Goal: Transaction & Acquisition: Purchase product/service

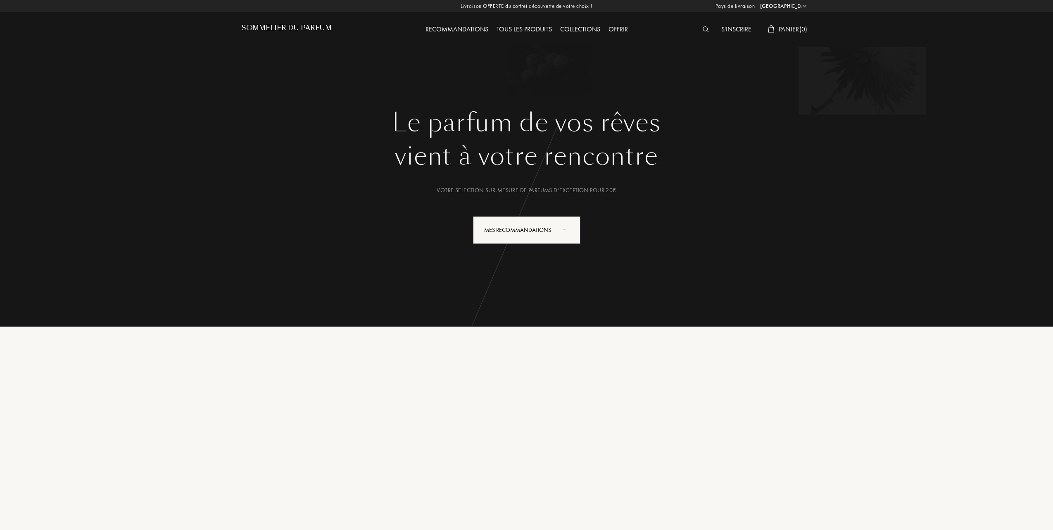
select select "FR"
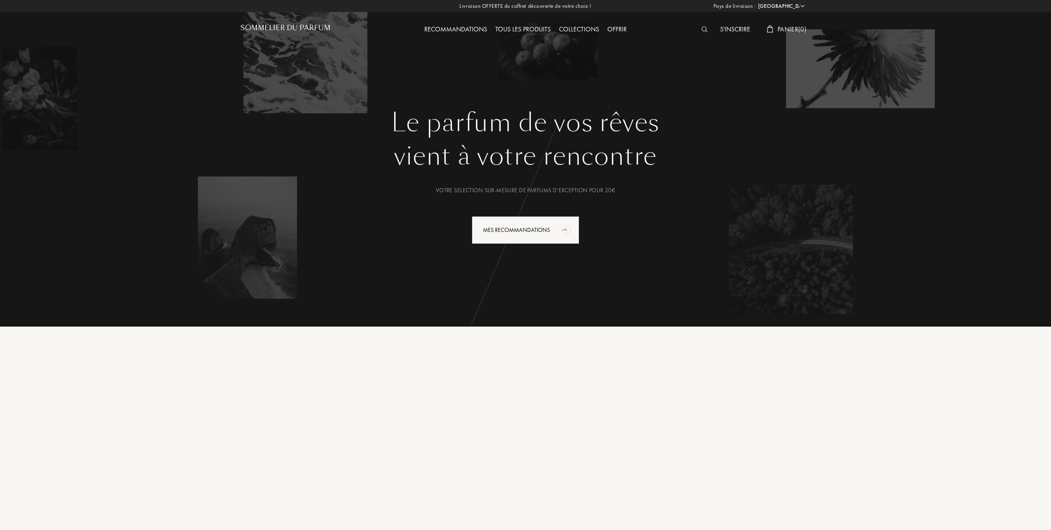
click at [516, 25] on div "Tous les produits" at bounding box center [523, 29] width 64 height 11
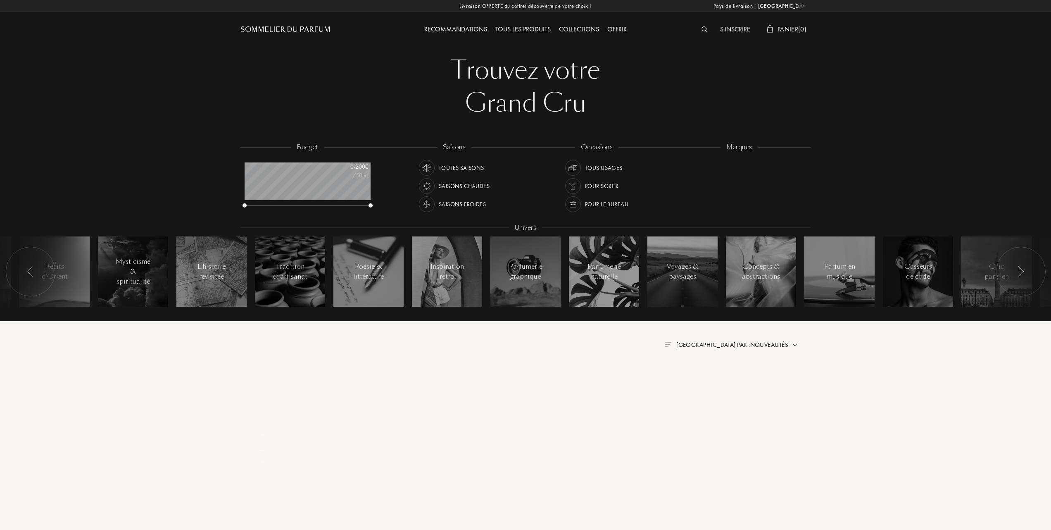
select select "FR"
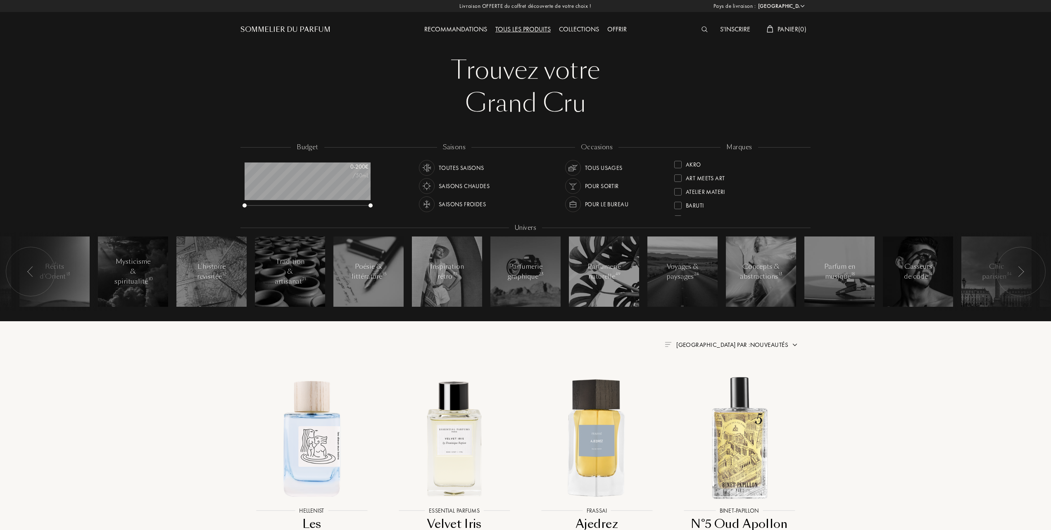
click at [678, 188] on div at bounding box center [677, 191] width 7 height 7
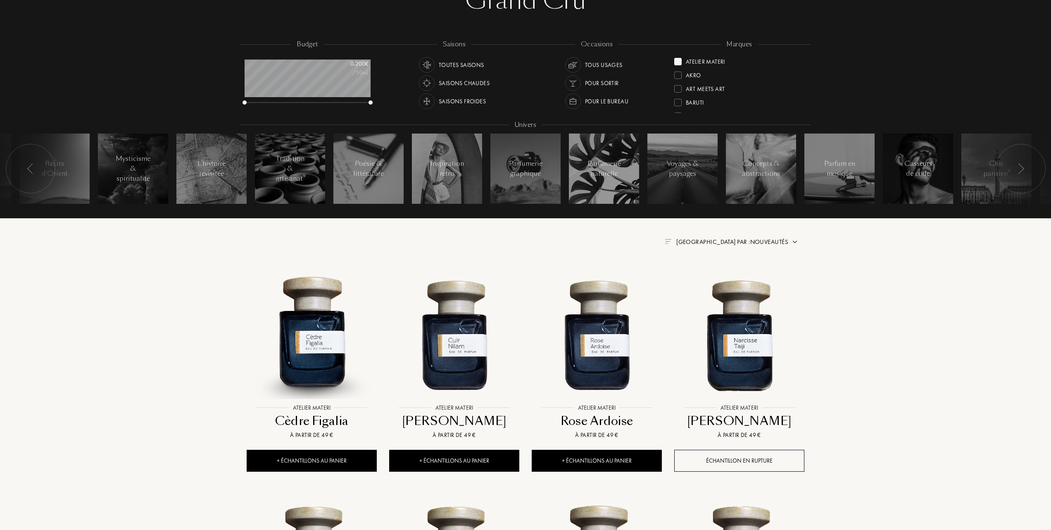
scroll to position [110, 0]
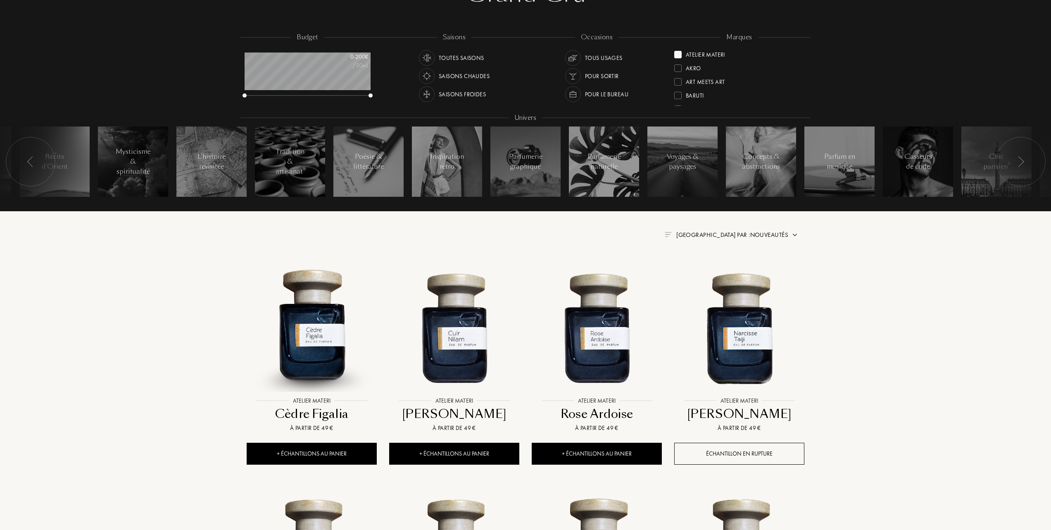
click at [774, 231] on span "Trier par : Nouveautés" at bounding box center [732, 235] width 112 height 8
click at [713, 269] on div at bounding box center [712, 271] width 6 height 6
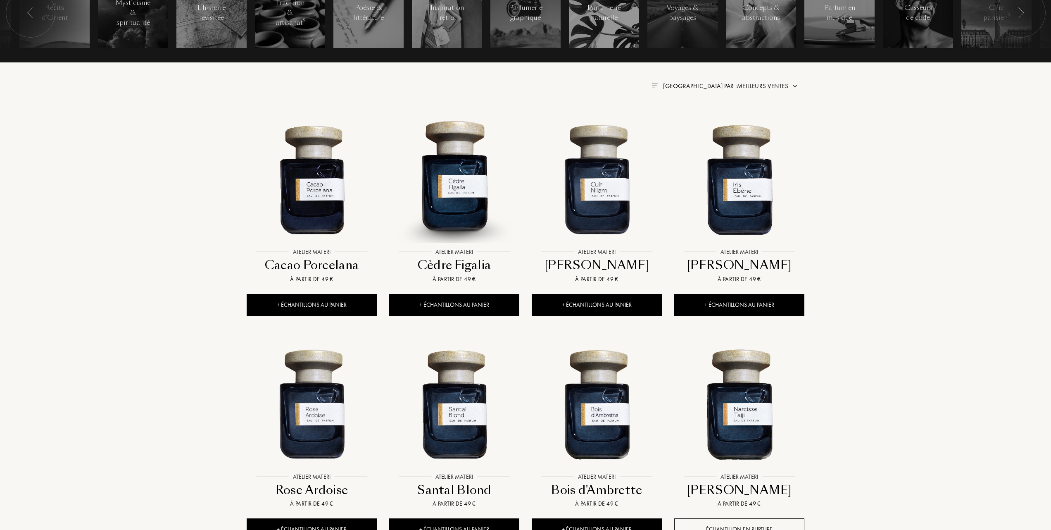
scroll to position [275, 0]
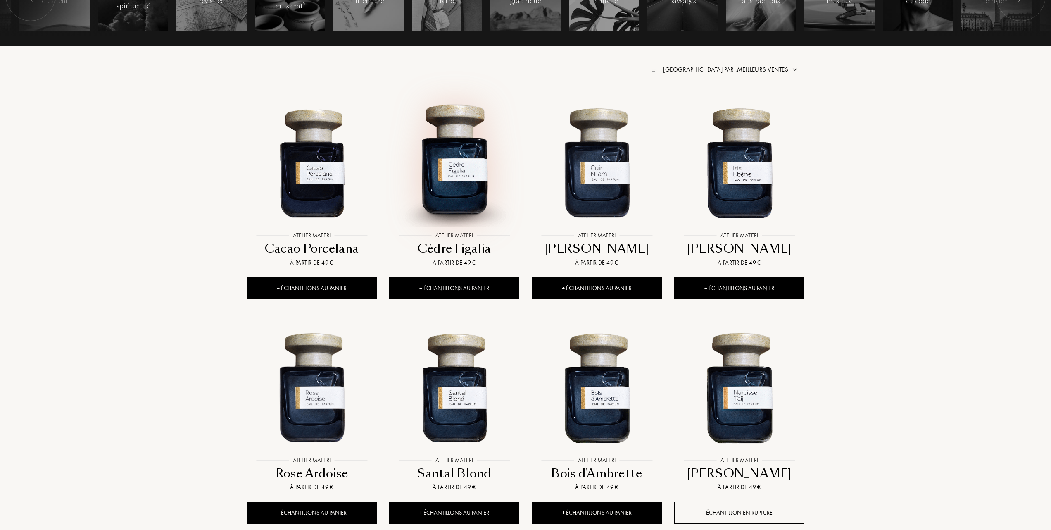
click at [469, 175] on img at bounding box center [454, 162] width 128 height 128
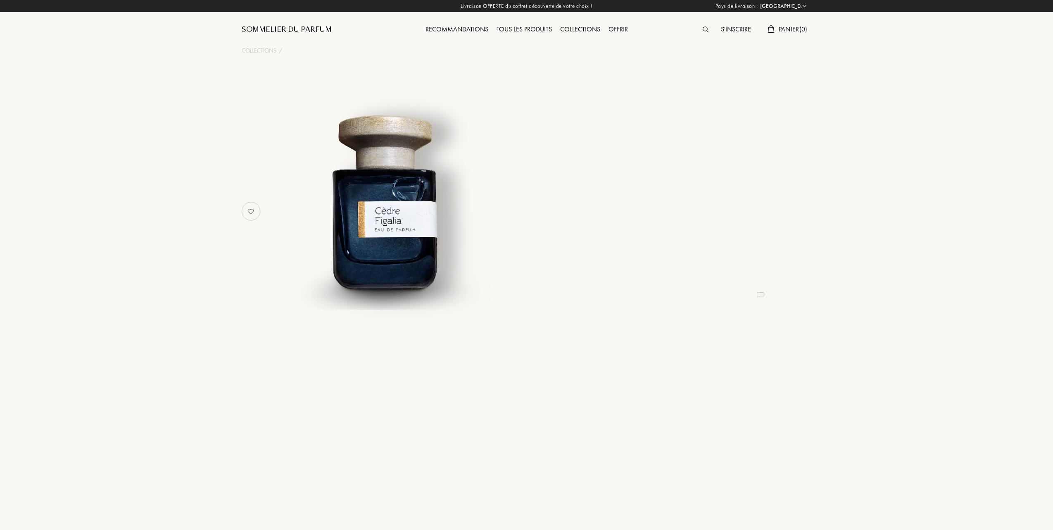
select select "FR"
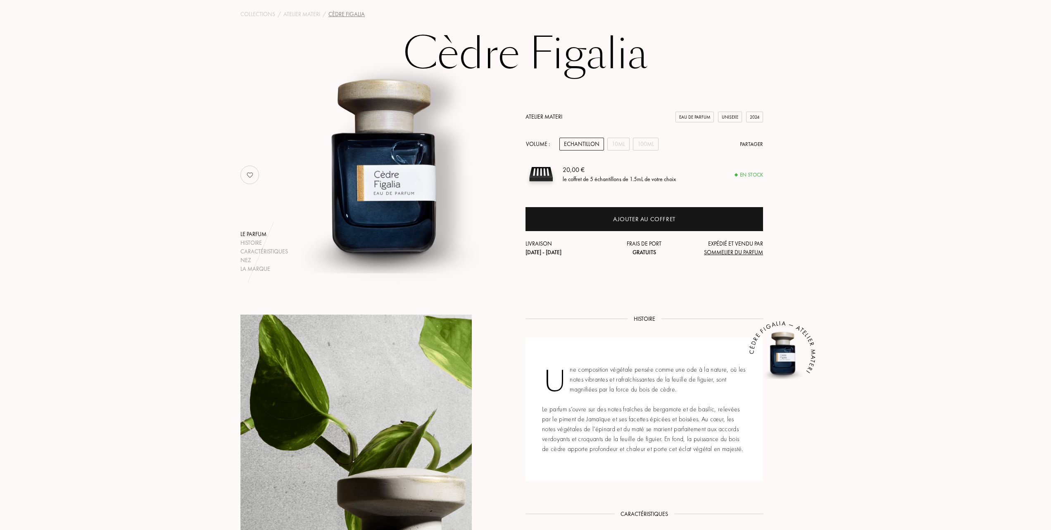
scroll to position [55, 0]
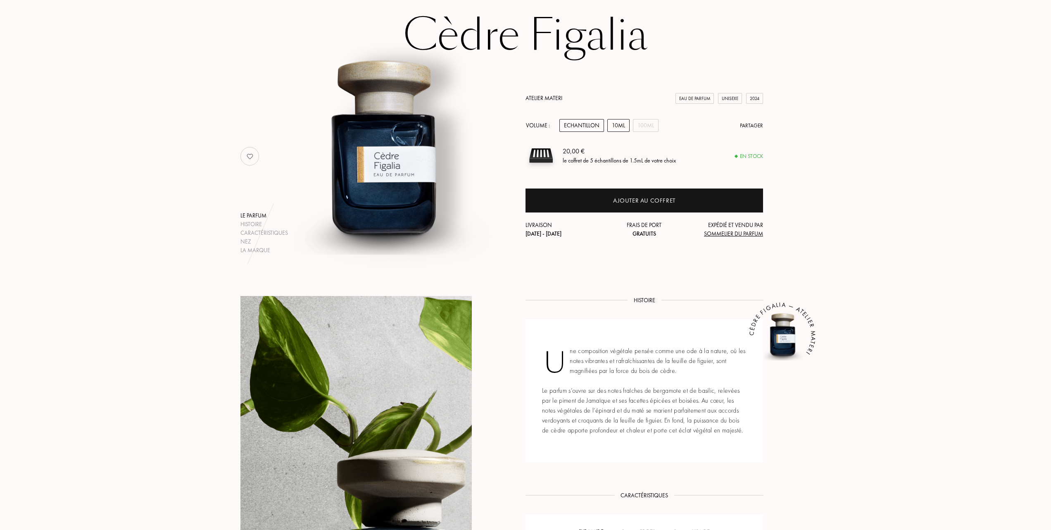
click at [619, 121] on div "10mL" at bounding box center [618, 125] width 22 height 13
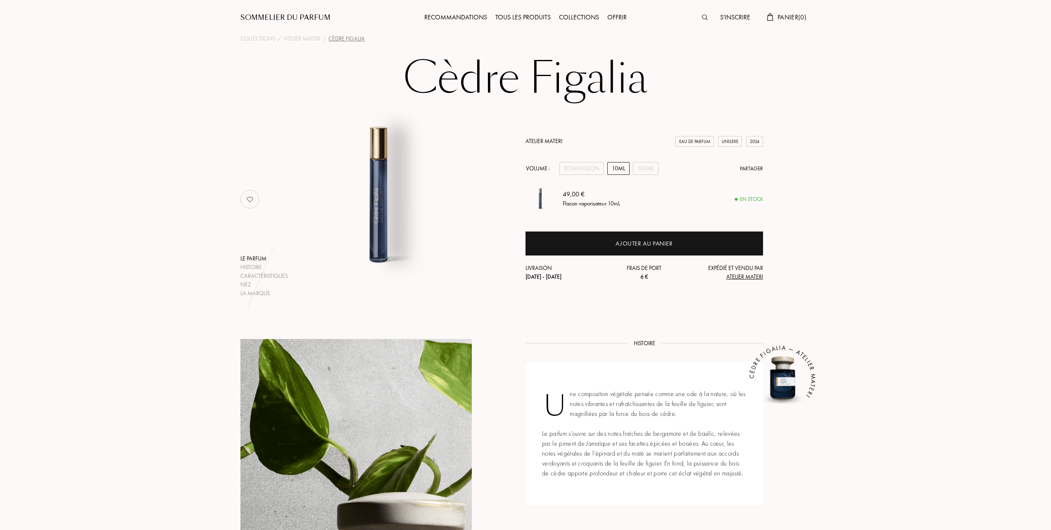
scroll to position [0, 0]
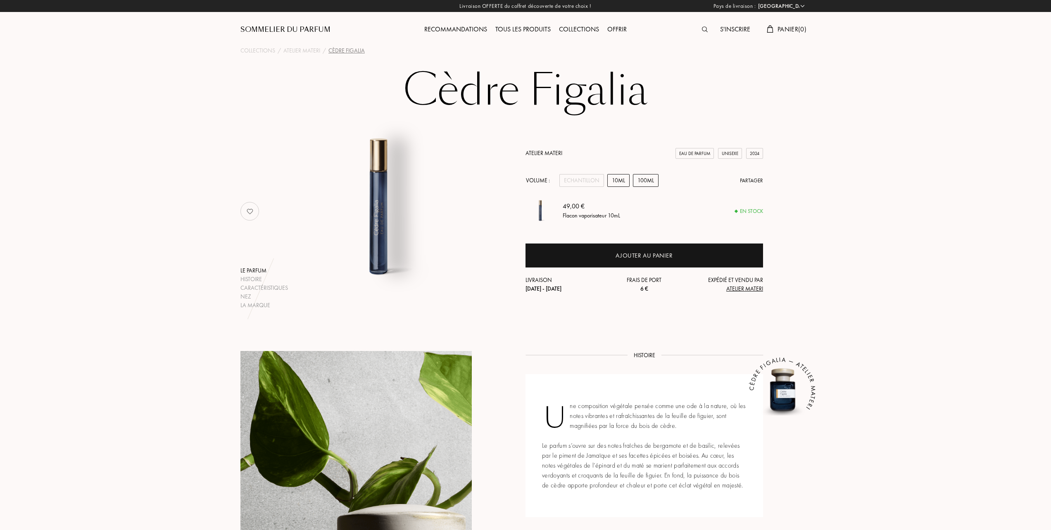
click at [643, 177] on div "100mL" at bounding box center [646, 180] width 26 height 13
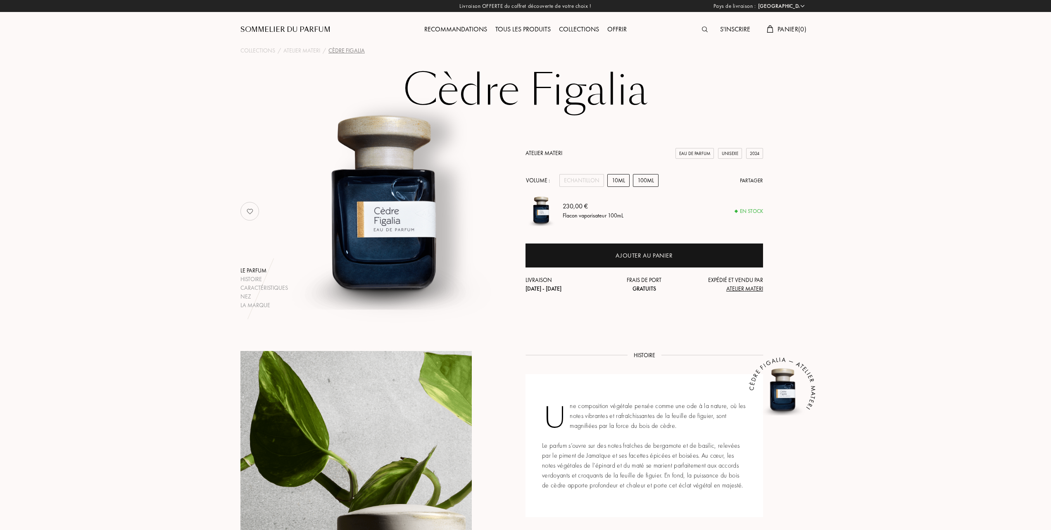
click at [622, 178] on div "10mL" at bounding box center [618, 180] width 22 height 13
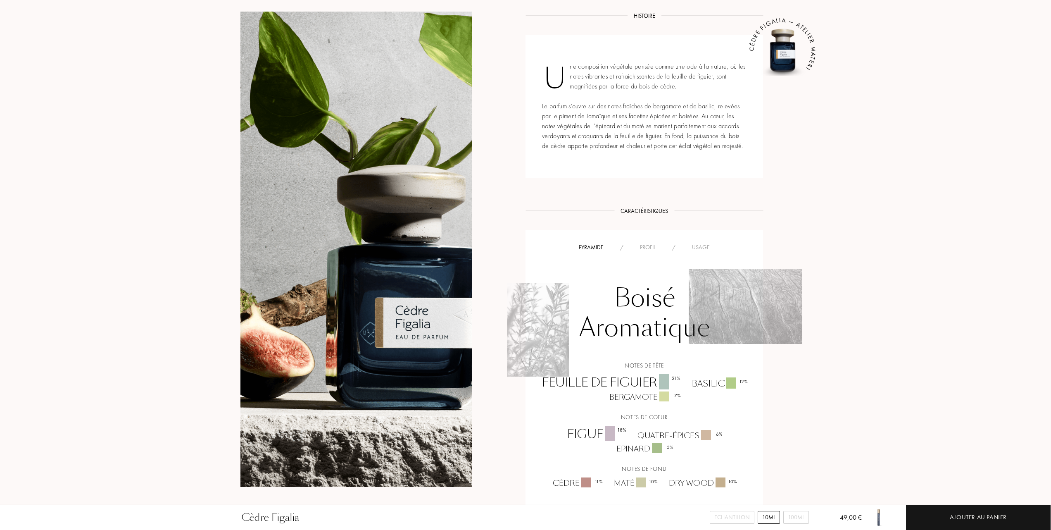
scroll to position [275, 0]
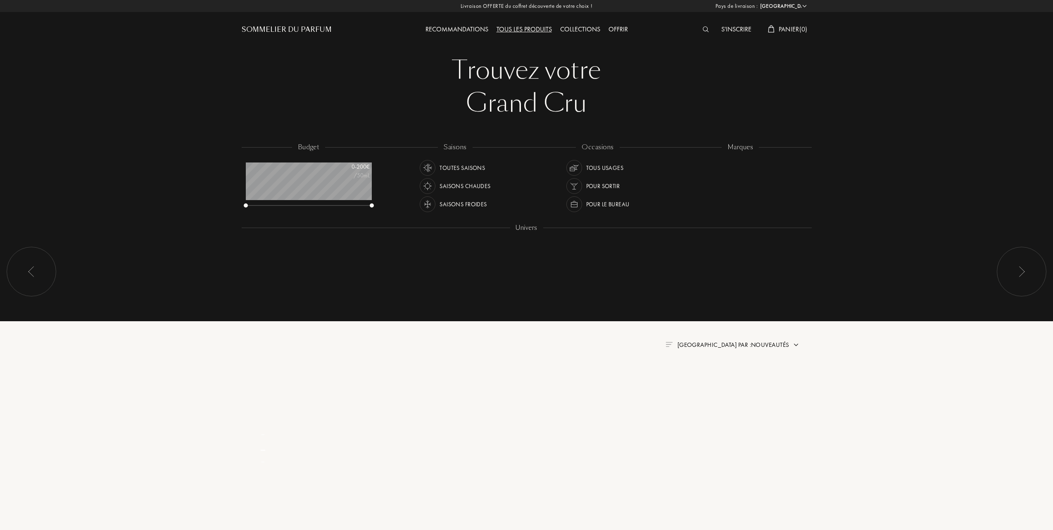
select select "FR"
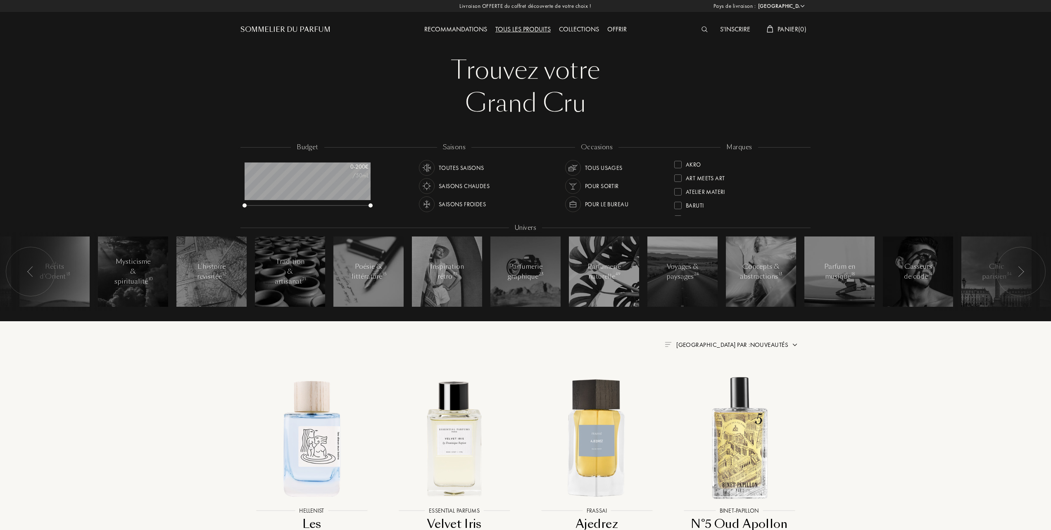
click at [676, 190] on div at bounding box center [677, 191] width 7 height 7
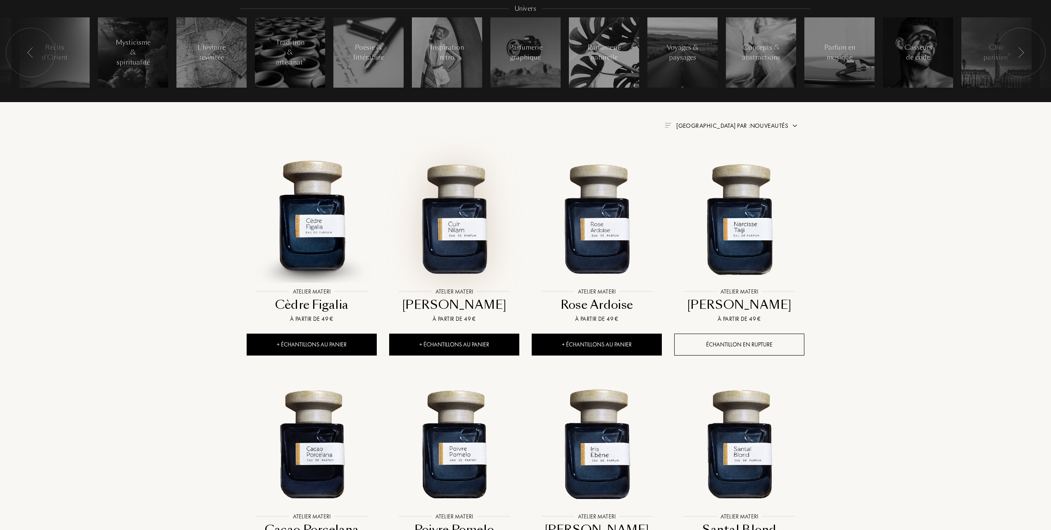
scroll to position [220, 0]
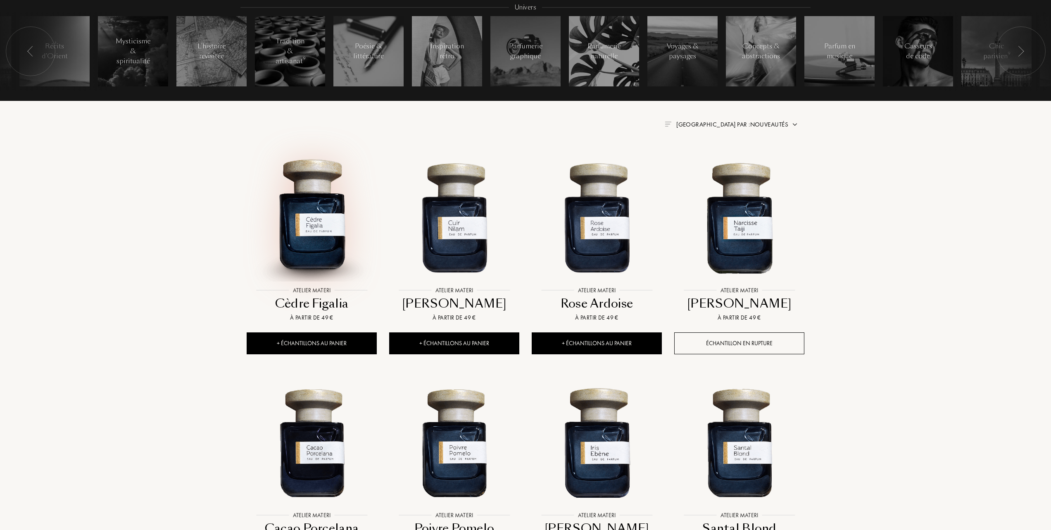
click at [316, 238] on img at bounding box center [311, 217] width 128 height 128
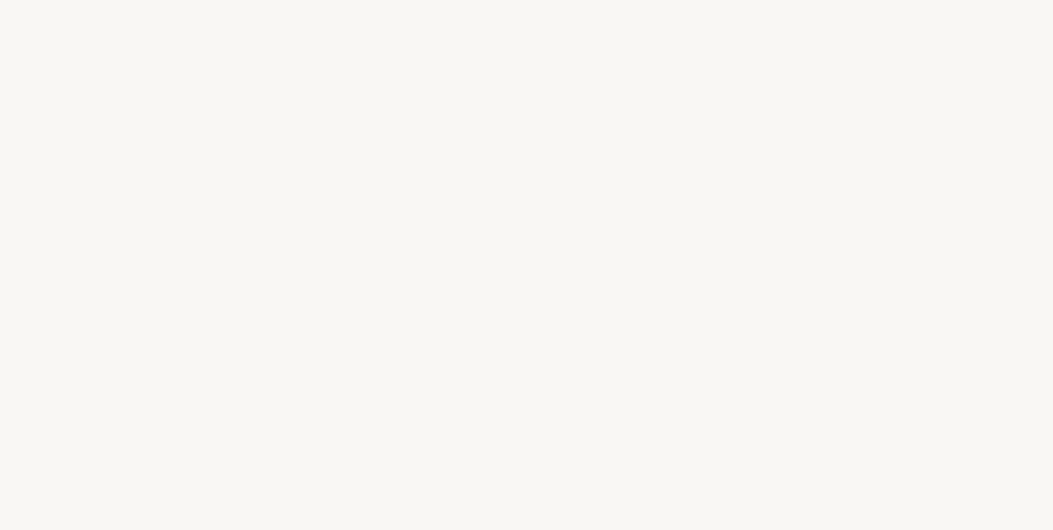
select select "FR"
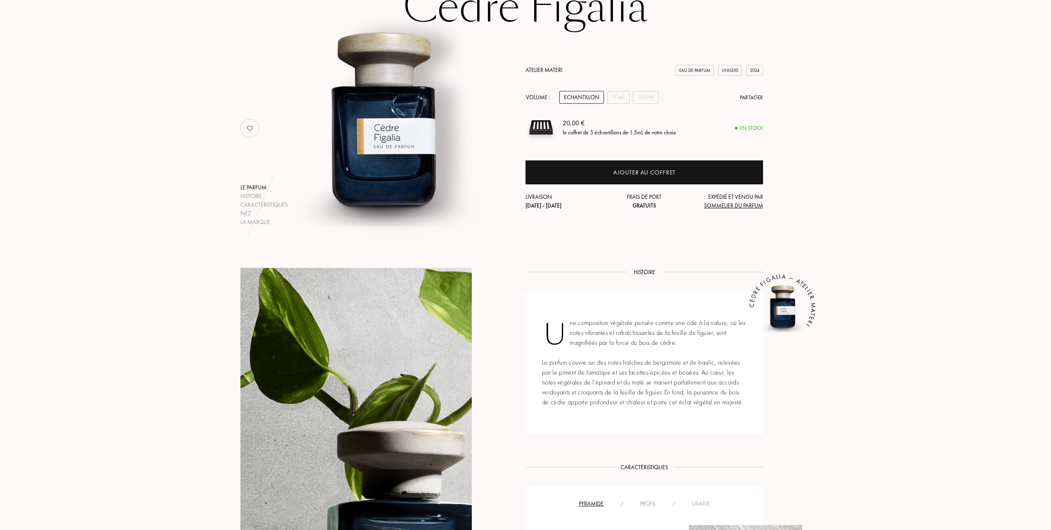
scroll to position [55, 0]
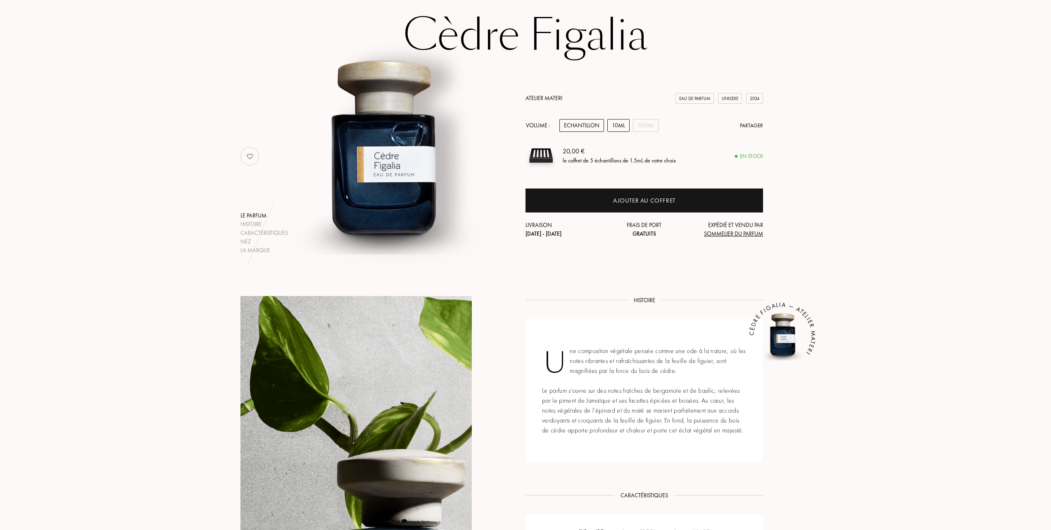
click at [619, 123] on div "10mL" at bounding box center [618, 125] width 22 height 13
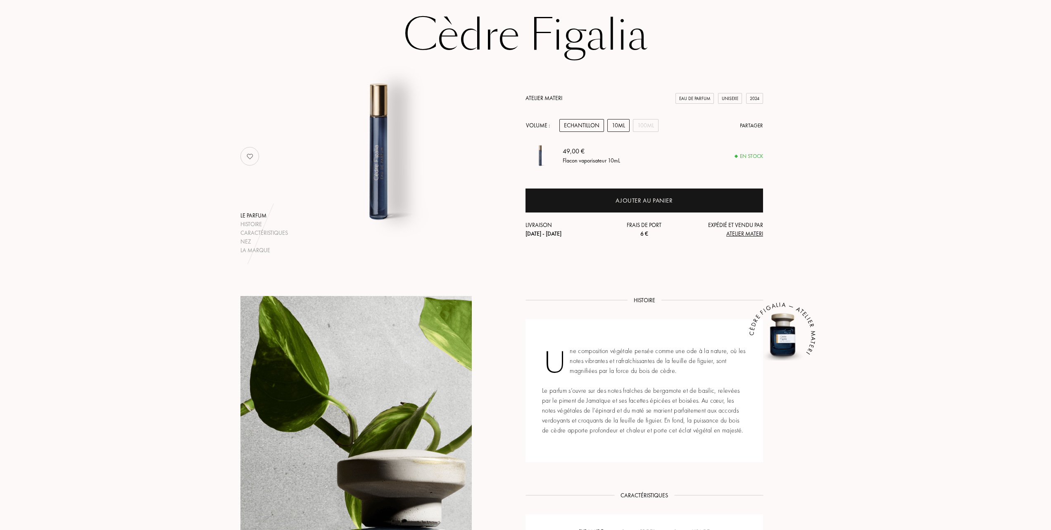
click at [581, 124] on div "Echantillon" at bounding box center [581, 125] width 45 height 13
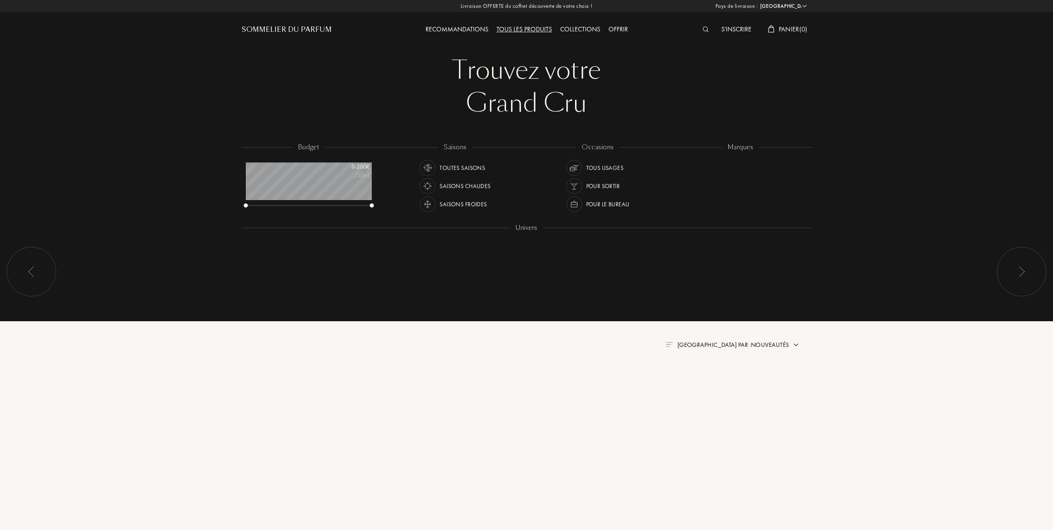
select select "FR"
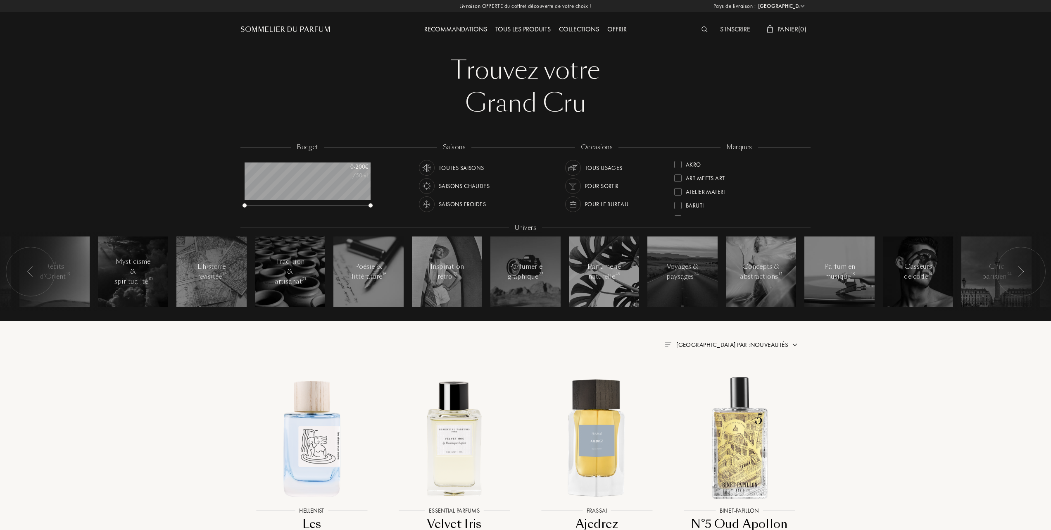
click at [679, 164] on div at bounding box center [677, 164] width 7 height 7
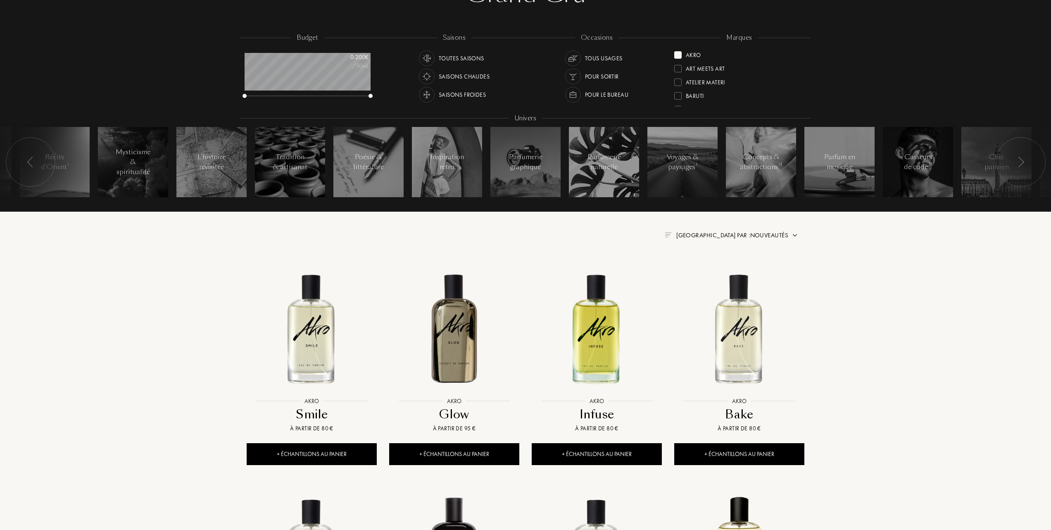
scroll to position [110, 0]
click at [602, 347] on img at bounding box center [597, 327] width 128 height 128
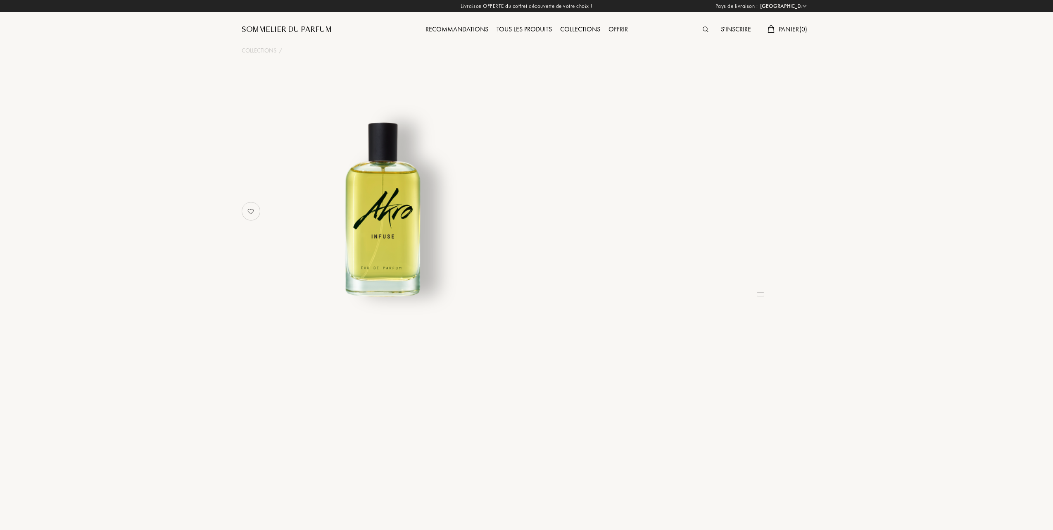
select select "FR"
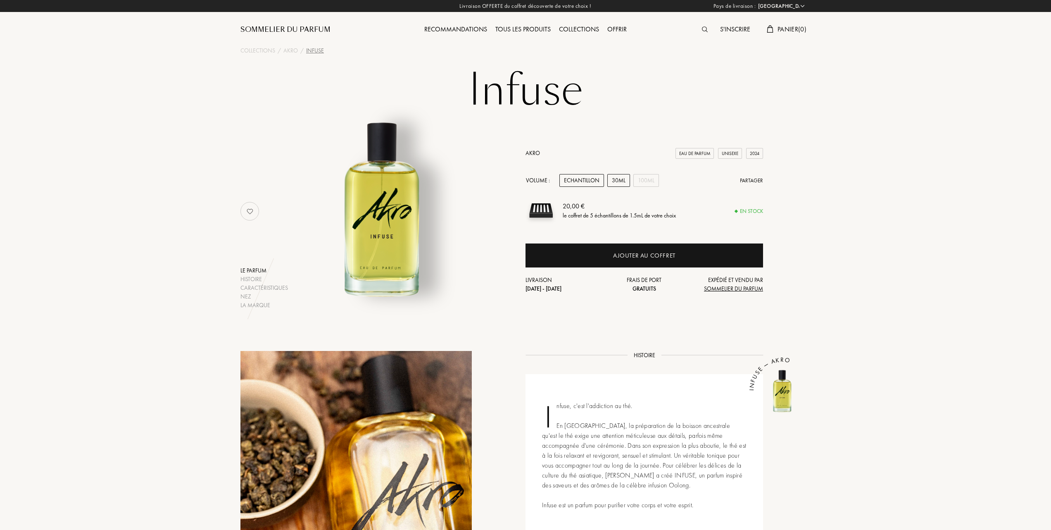
click at [614, 176] on div "30mL" at bounding box center [618, 180] width 23 height 13
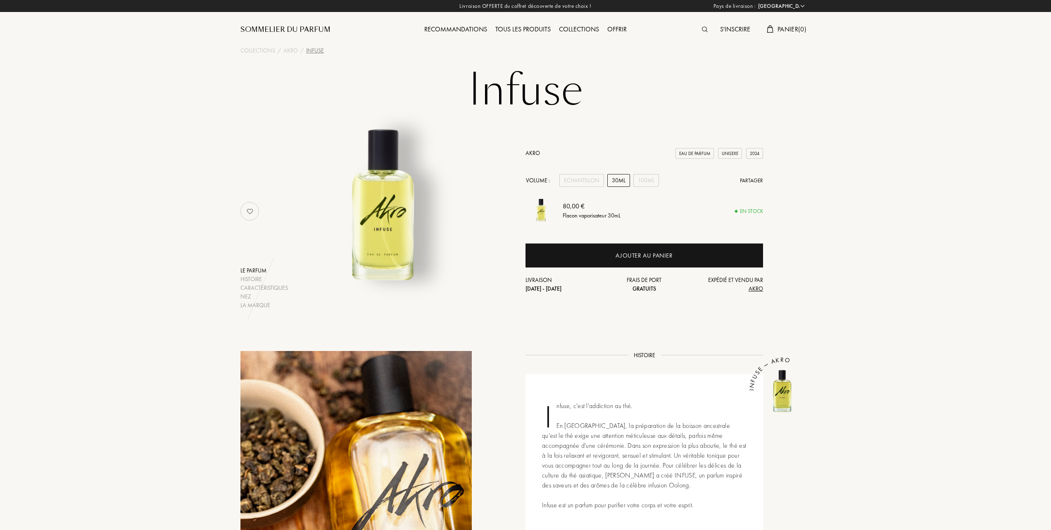
click at [530, 27] on div "Tous les produits" at bounding box center [523, 29] width 64 height 11
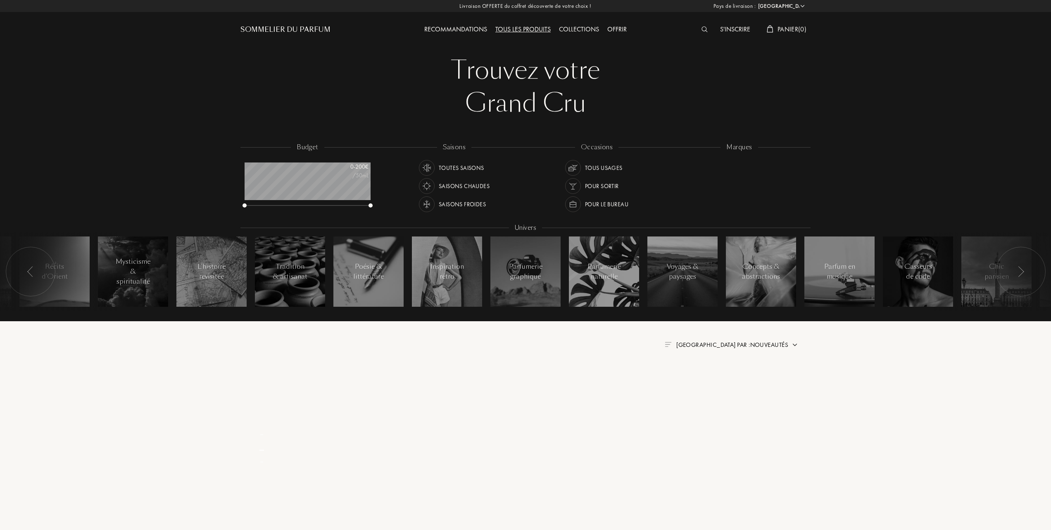
select select "FR"
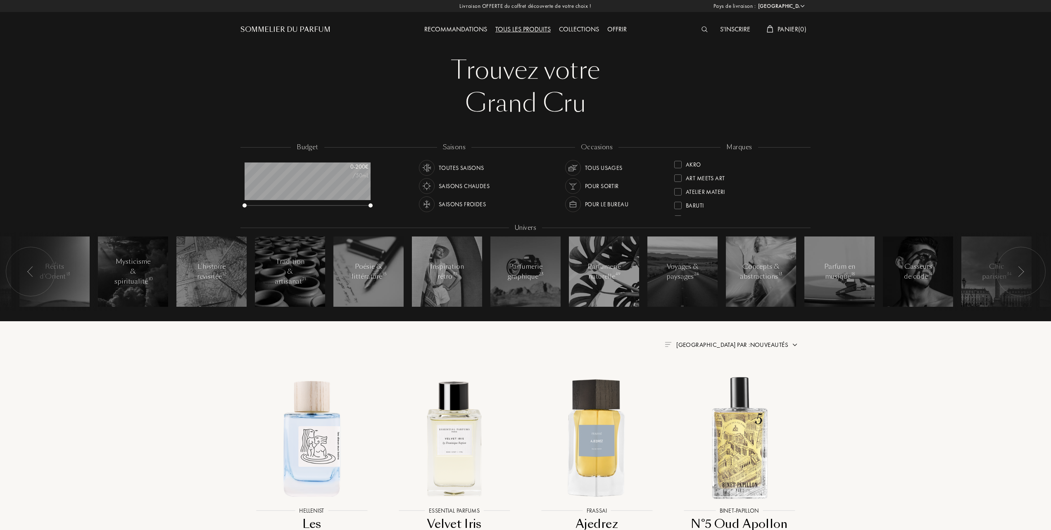
click at [680, 164] on div at bounding box center [677, 164] width 7 height 7
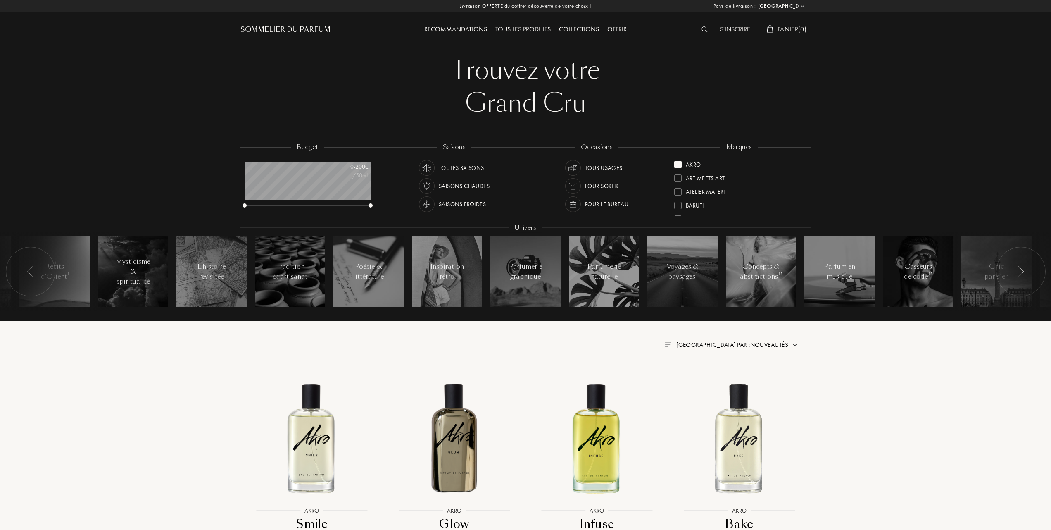
click at [767, 340] on div "Trier par : Nouveautés" at bounding box center [732, 345] width 112 height 10
click at [712, 382] on div at bounding box center [712, 381] width 6 height 6
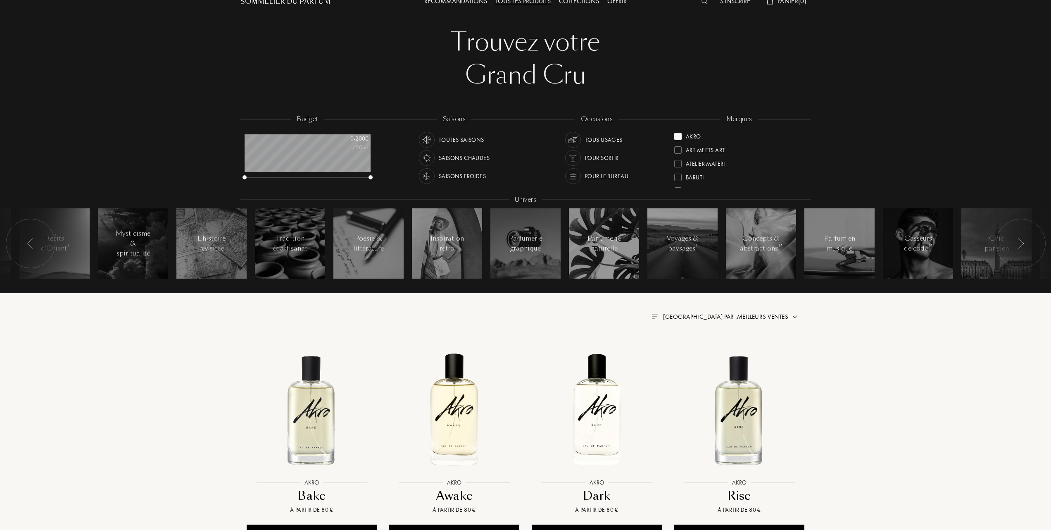
scroll to position [55, 0]
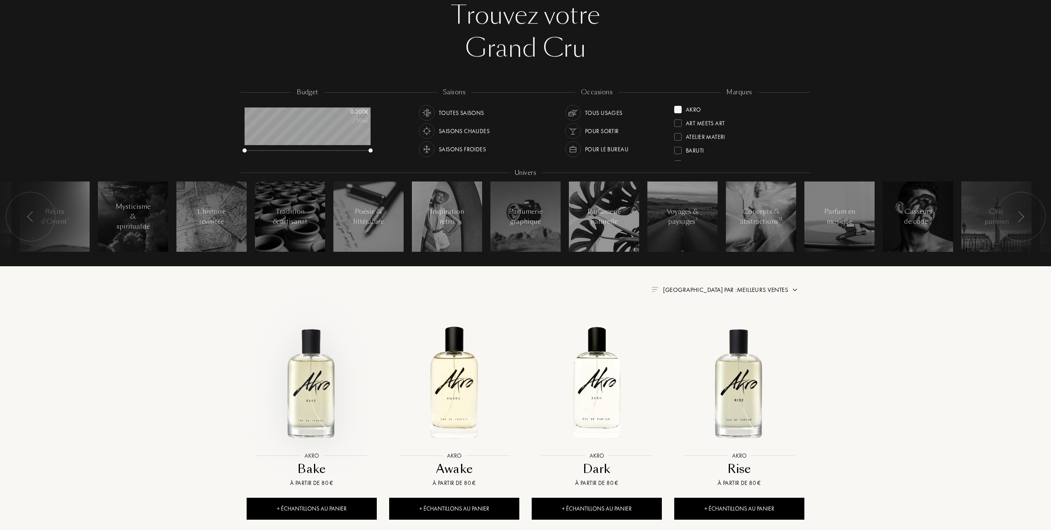
click at [311, 381] on img at bounding box center [311, 382] width 128 height 128
click at [434, 394] on img at bounding box center [454, 382] width 128 height 128
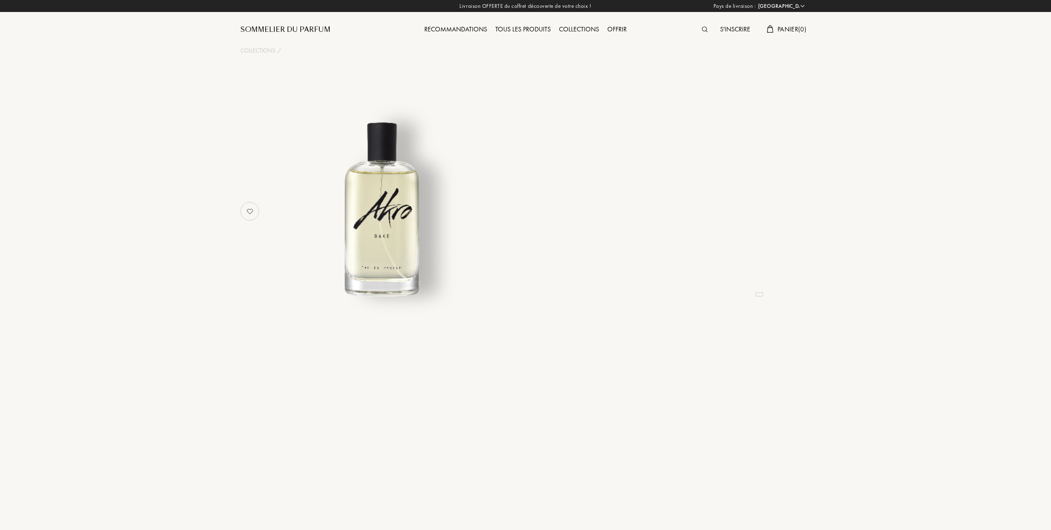
select select "FR"
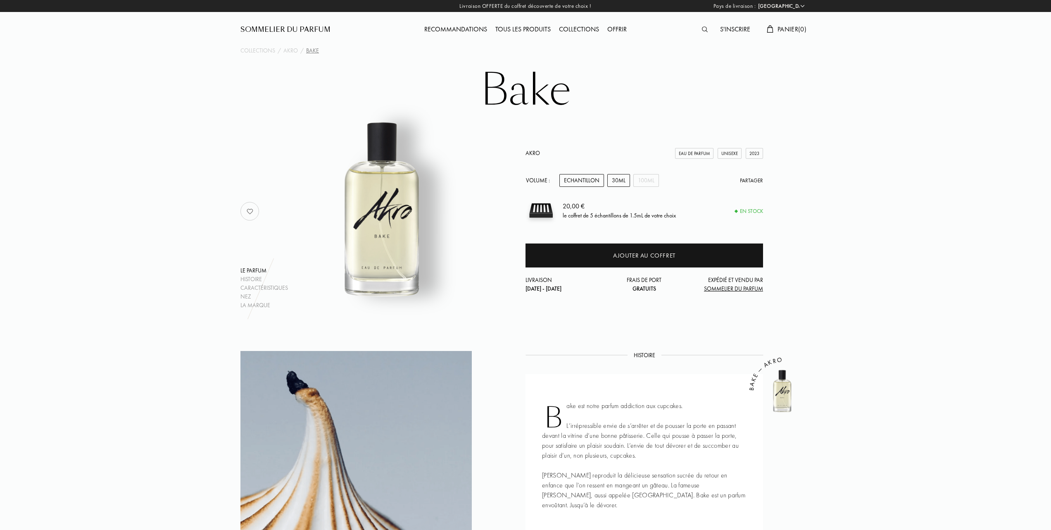
click at [615, 178] on div "30mL" at bounding box center [618, 180] width 23 height 13
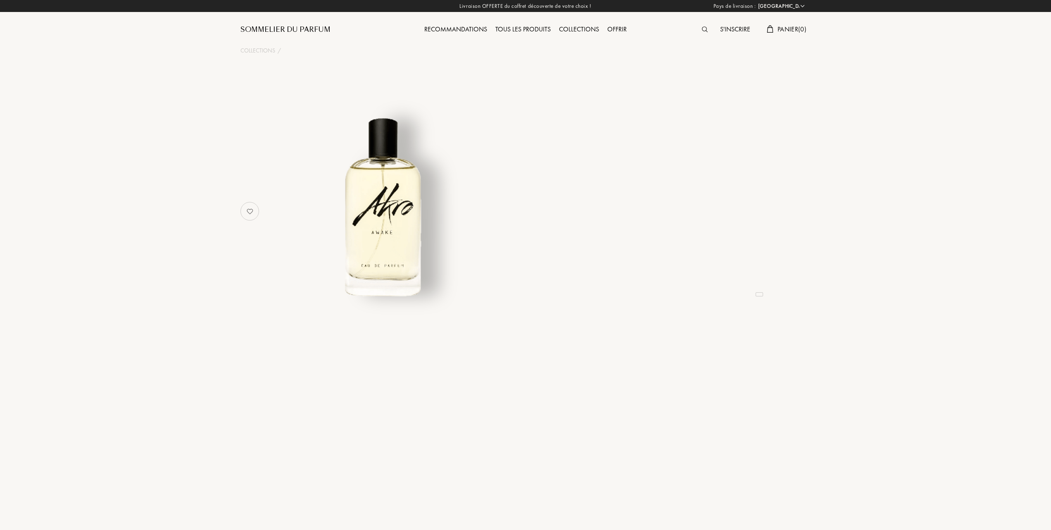
select select "FR"
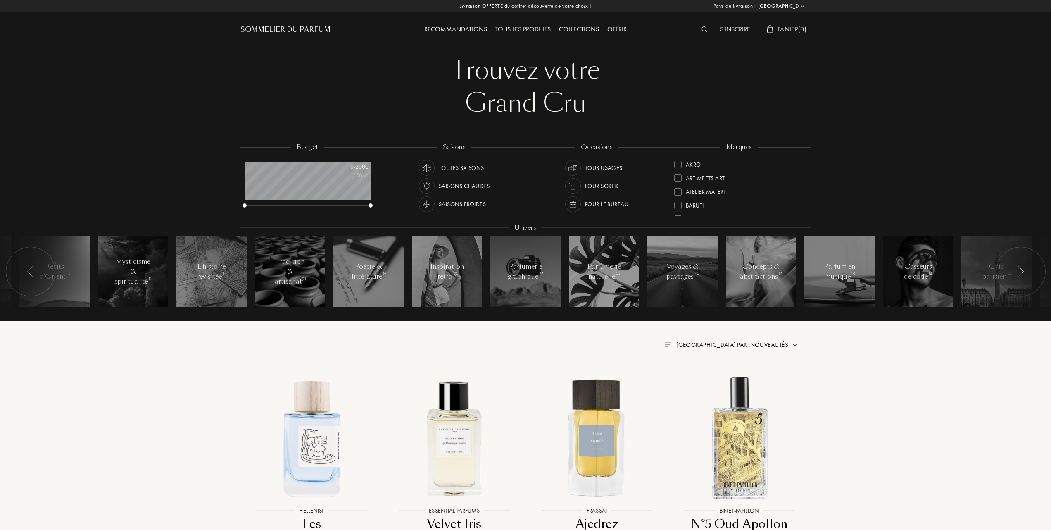
select select "FR"
click at [678, 174] on div at bounding box center [677, 177] width 7 height 7
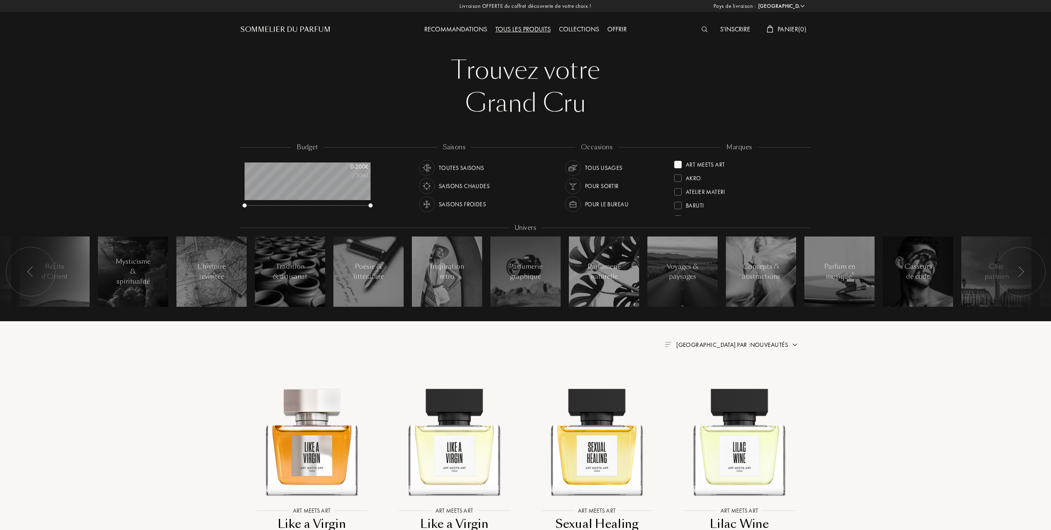
scroll to position [55, 0]
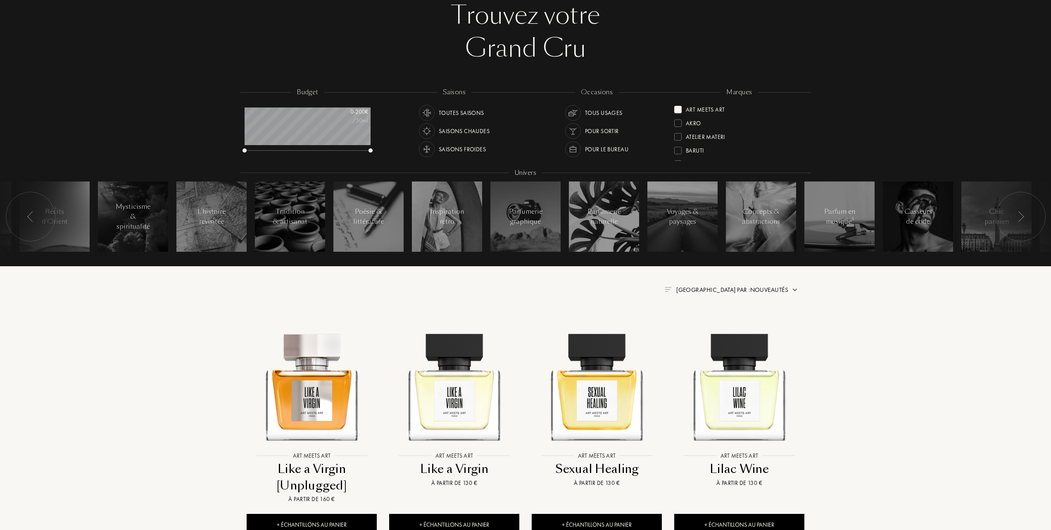
click at [751, 285] on span "Trier par : Nouveautés" at bounding box center [732, 289] width 112 height 8
click at [713, 326] on div at bounding box center [712, 326] width 6 height 6
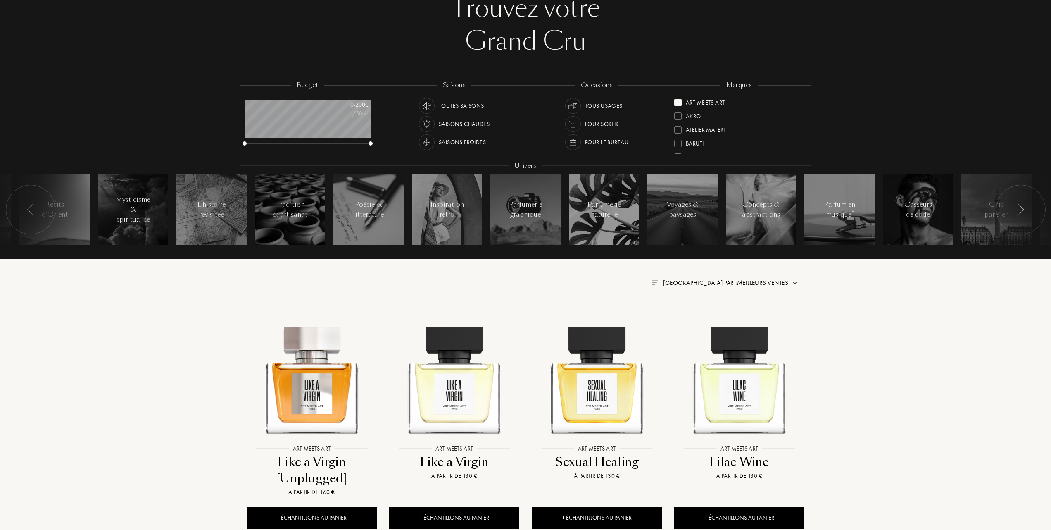
scroll to position [110, 0]
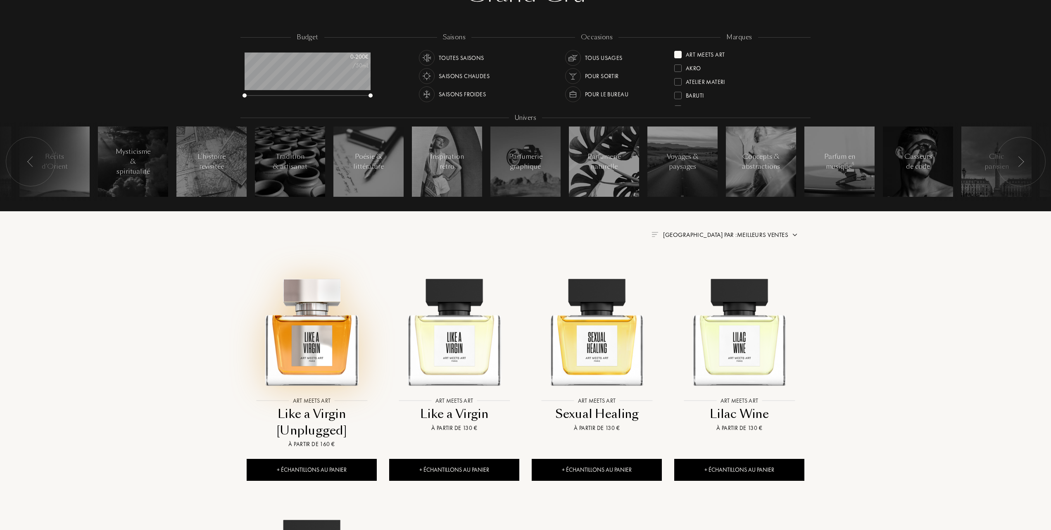
click at [324, 340] on img at bounding box center [311, 327] width 128 height 128
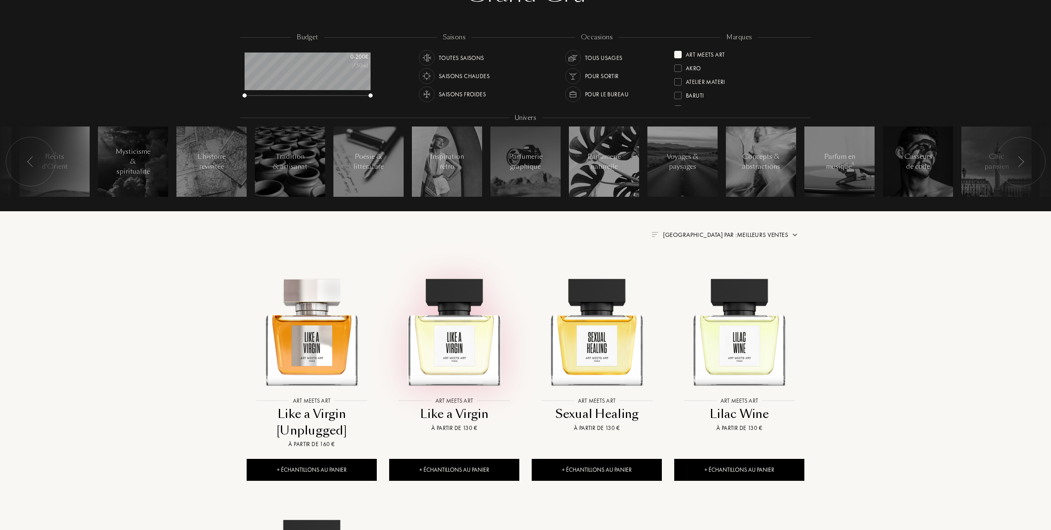
click at [447, 354] on img at bounding box center [454, 327] width 128 height 128
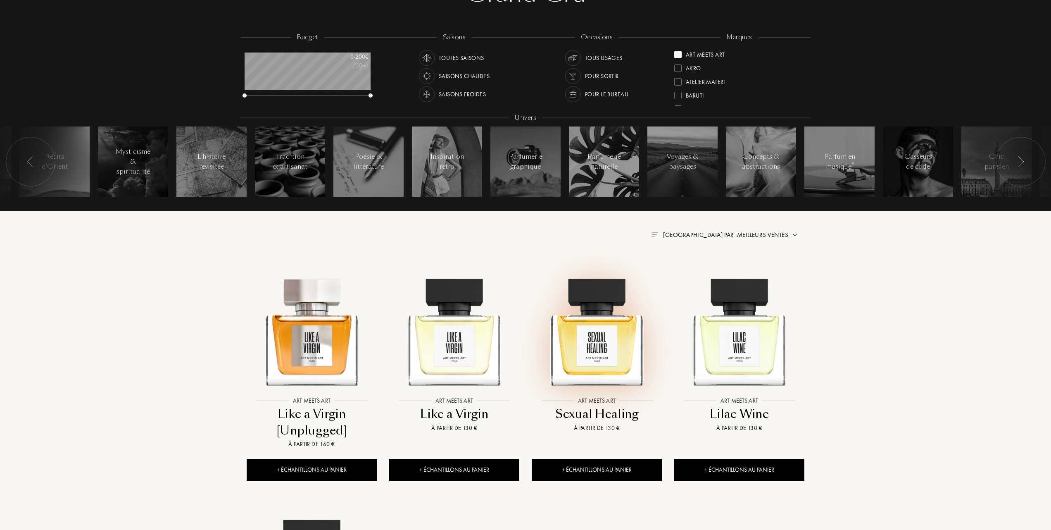
click at [585, 347] on img at bounding box center [597, 327] width 128 height 128
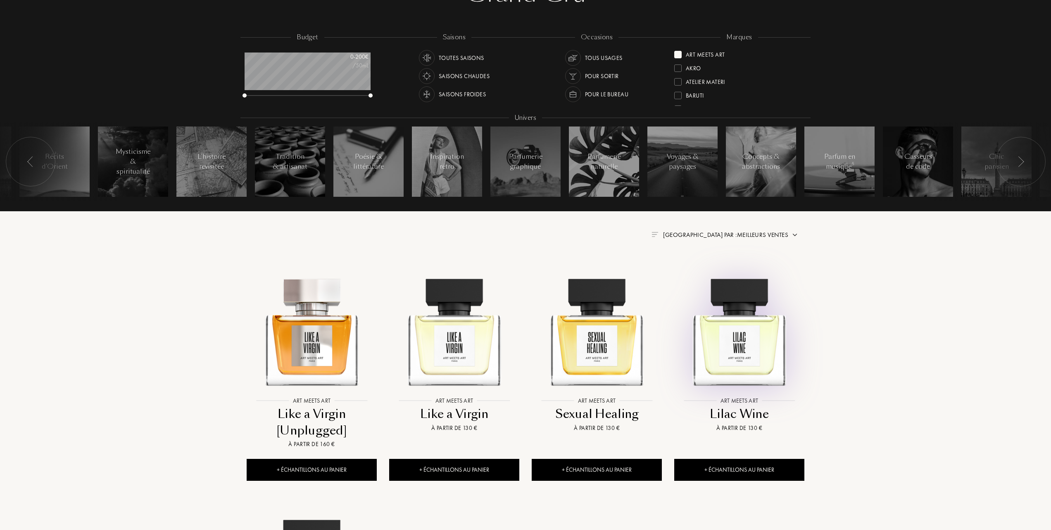
click at [746, 337] on img at bounding box center [739, 327] width 128 height 128
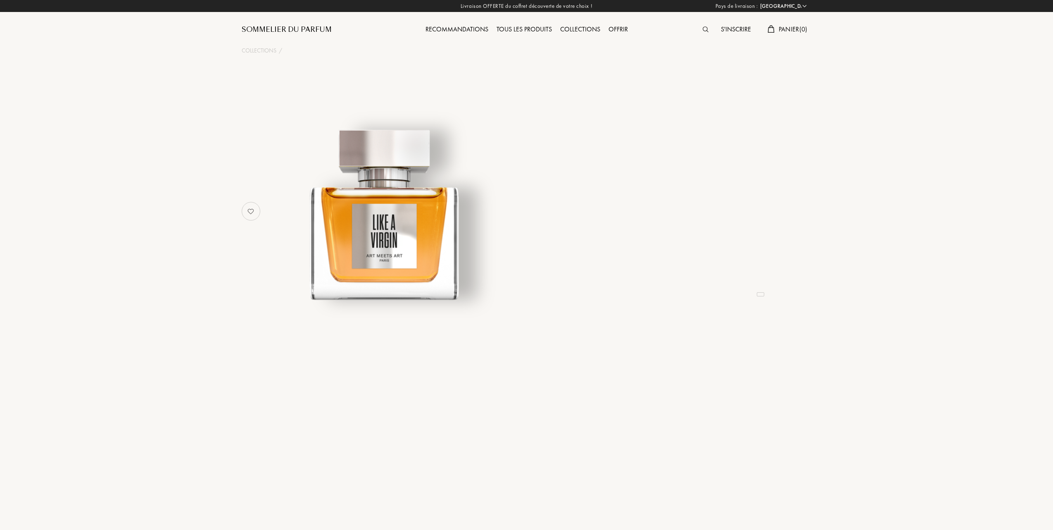
select select "FR"
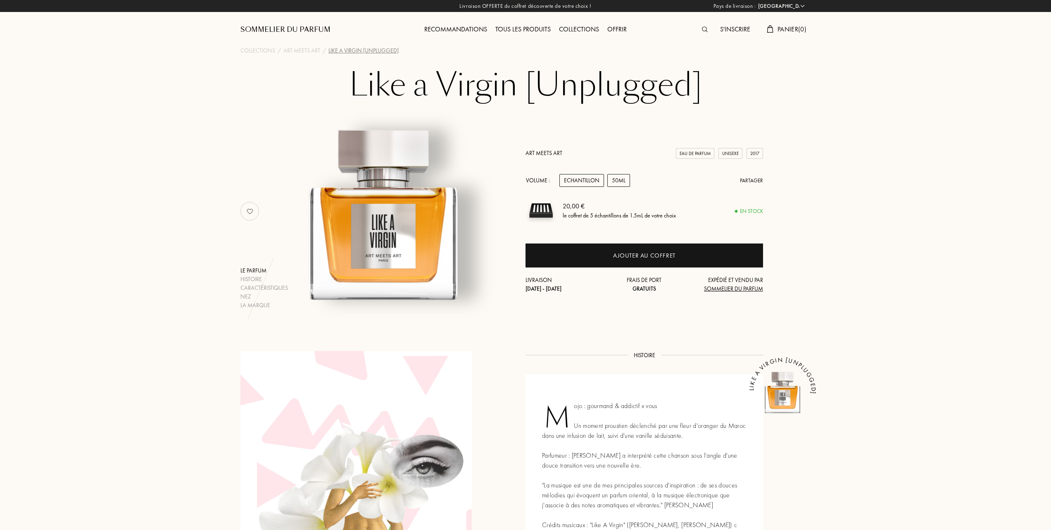
click at [625, 174] on div "50mL" at bounding box center [618, 180] width 23 height 13
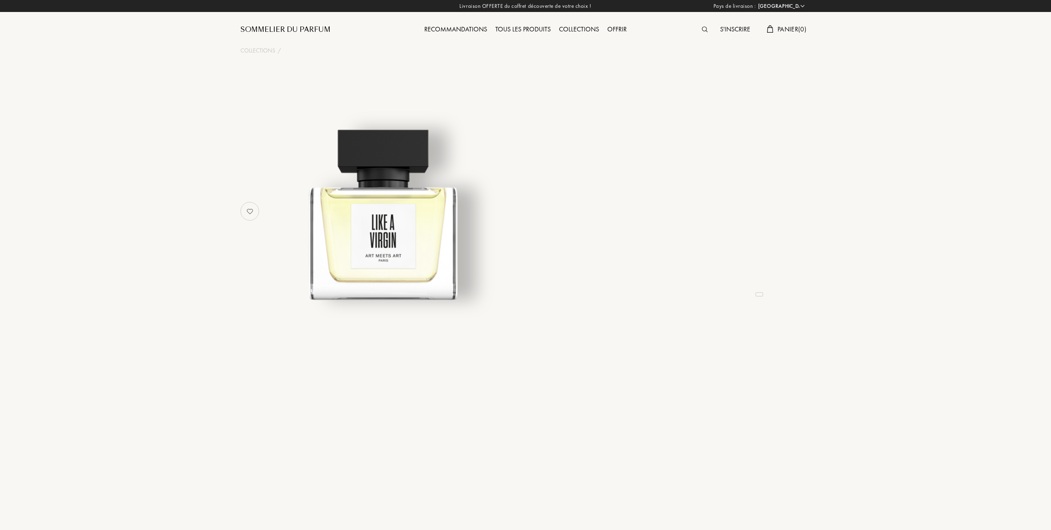
select select "FR"
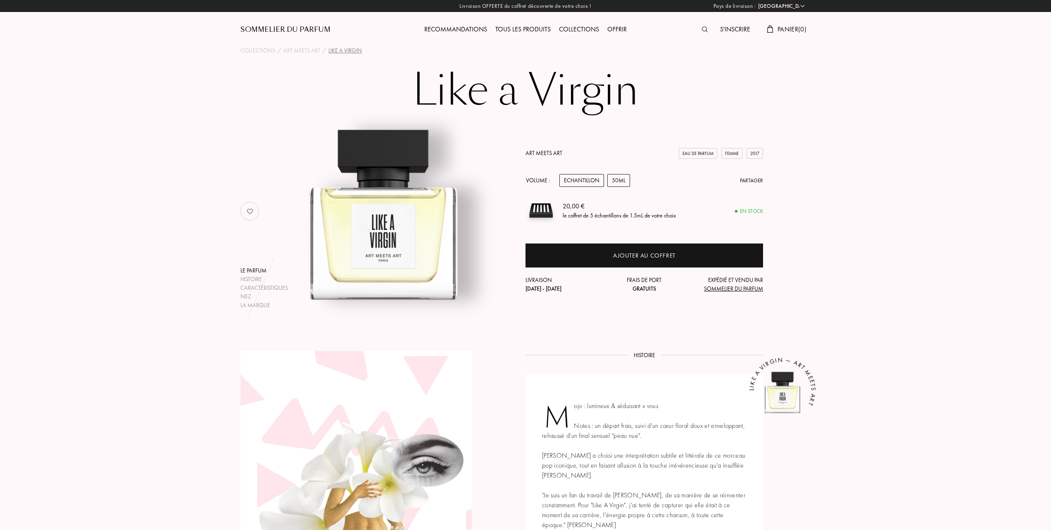
click at [619, 178] on div "50mL" at bounding box center [618, 180] width 23 height 13
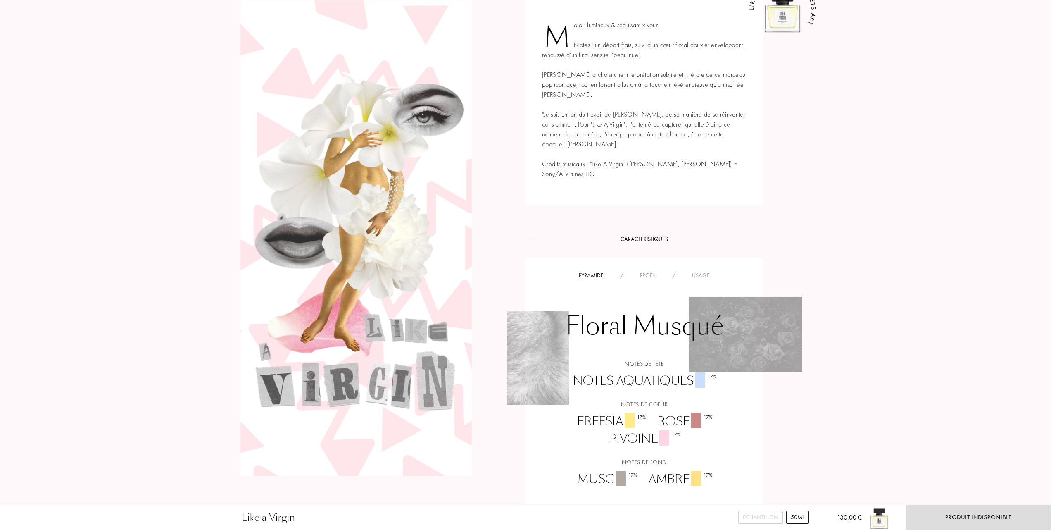
scroll to position [275, 0]
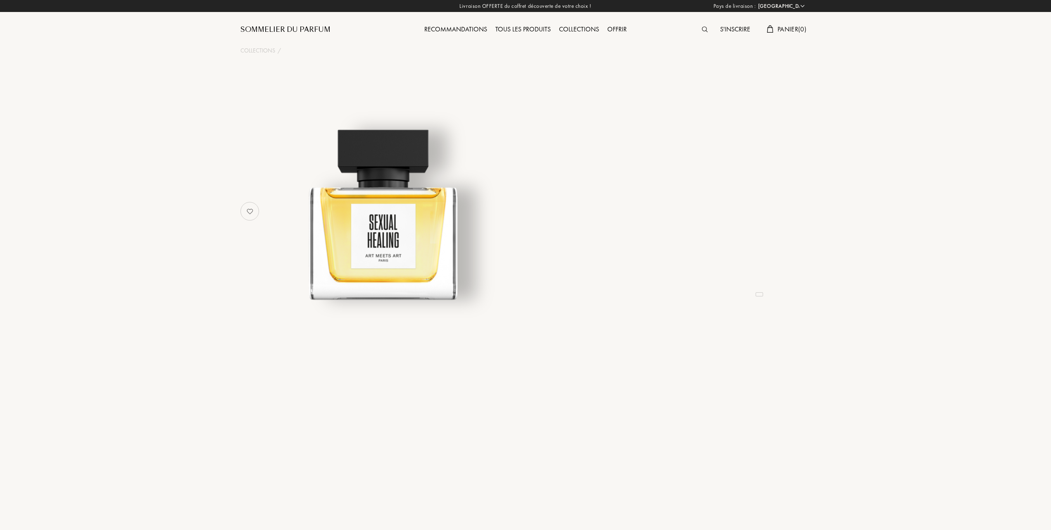
select select "FR"
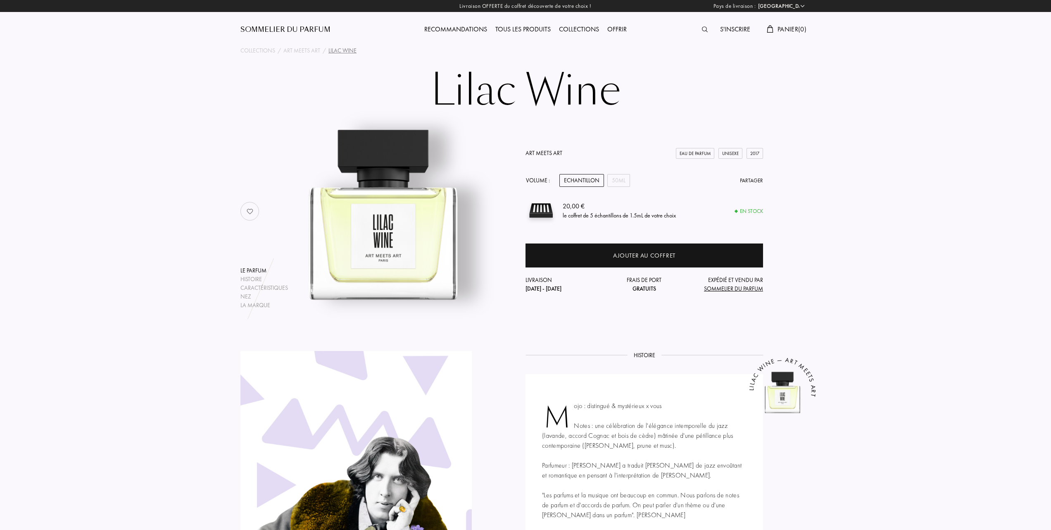
select select "FR"
click at [622, 183] on div "50mL" at bounding box center [618, 180] width 23 height 13
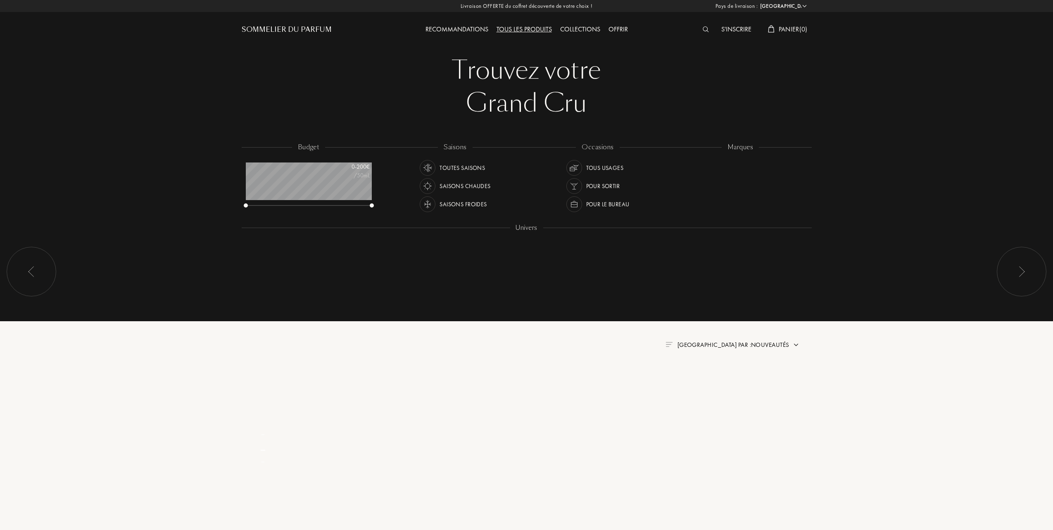
select select "FR"
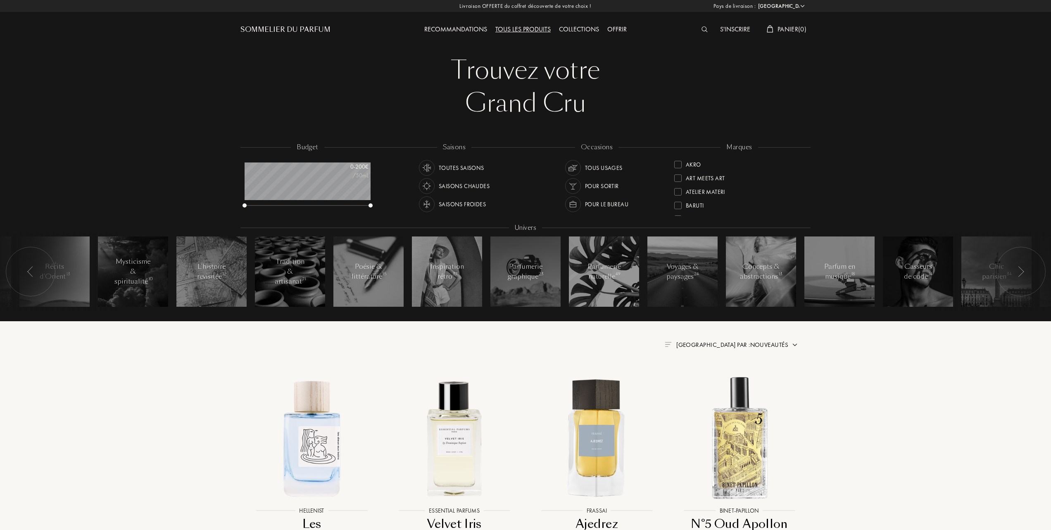
click at [678, 164] on div at bounding box center [677, 164] width 7 height 7
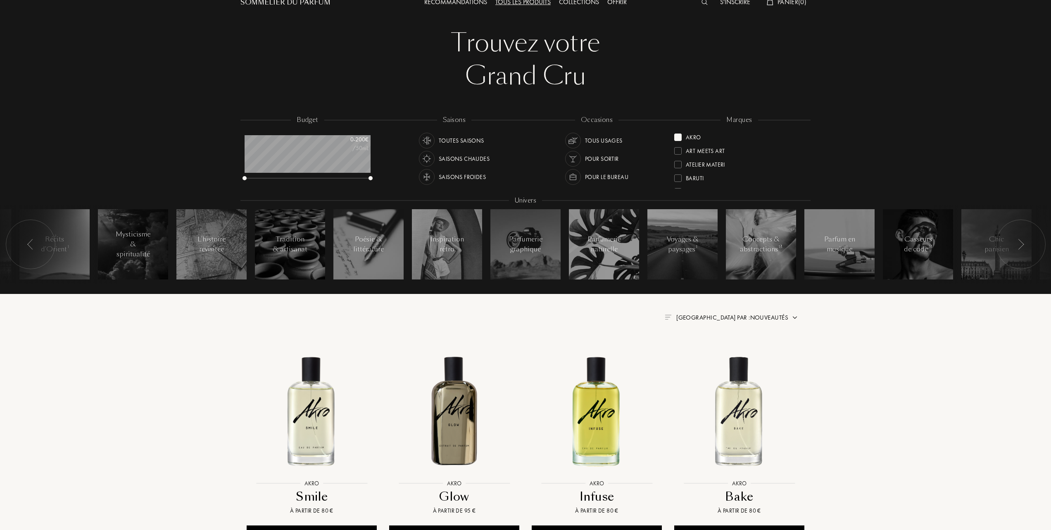
scroll to position [55, 0]
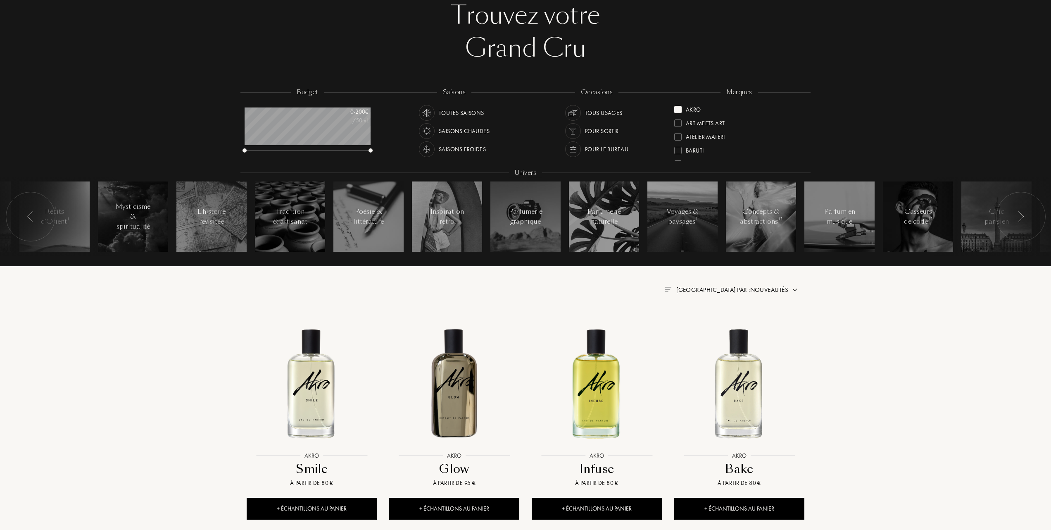
click at [762, 290] on span "Trier par : Nouveautés" at bounding box center [732, 289] width 112 height 8
click at [714, 324] on div at bounding box center [712, 326] width 6 height 6
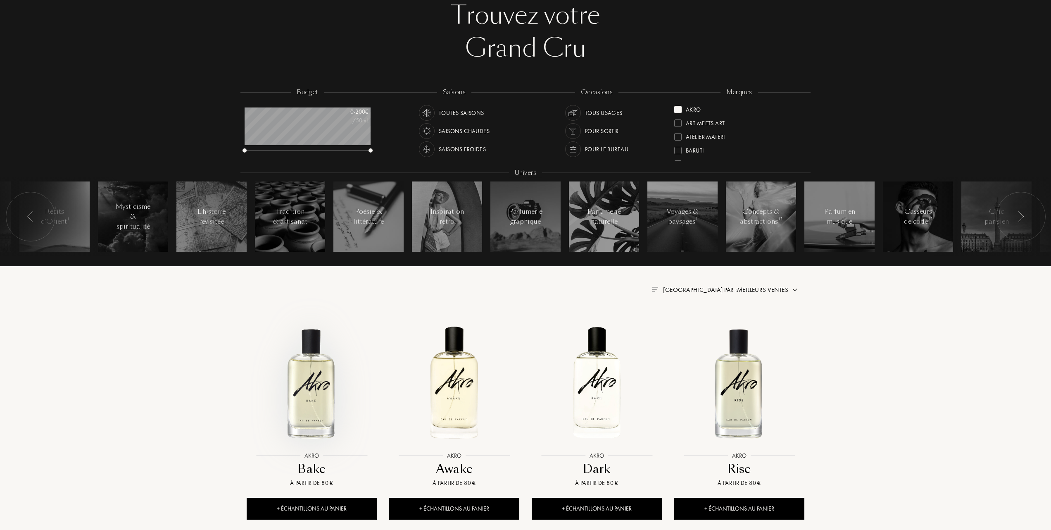
click at [311, 407] on img at bounding box center [311, 382] width 128 height 128
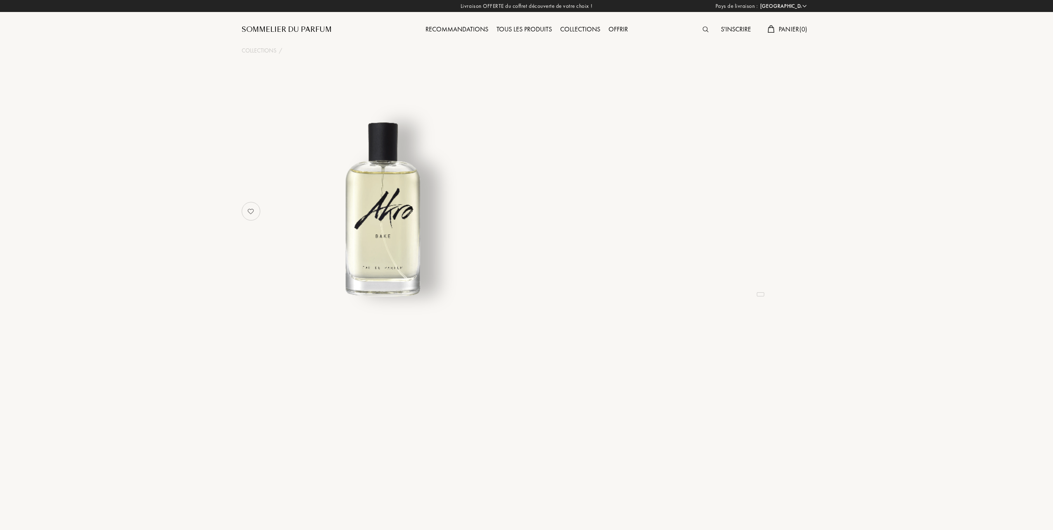
select select "FR"
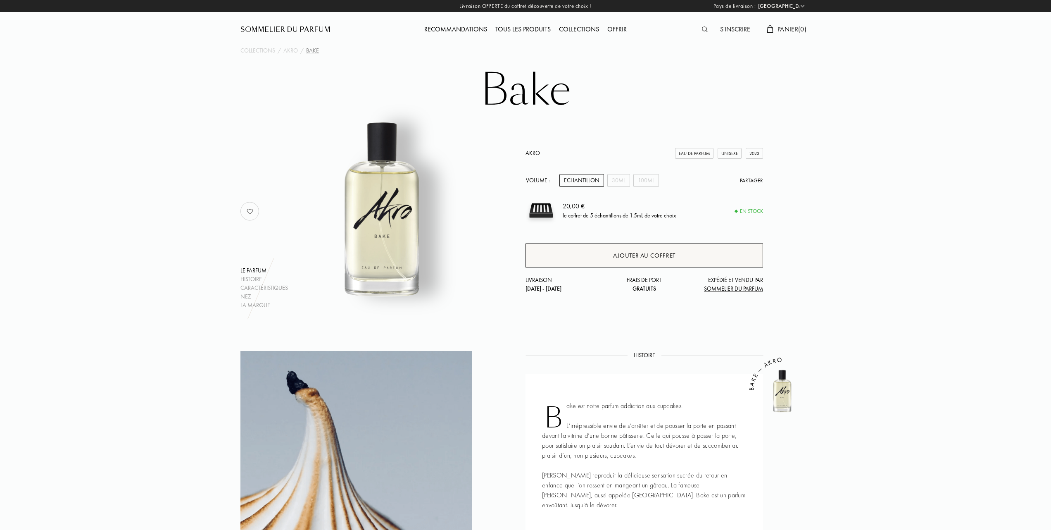
click at [654, 251] on div "Ajouter au coffret" at bounding box center [644, 256] width 62 height 10
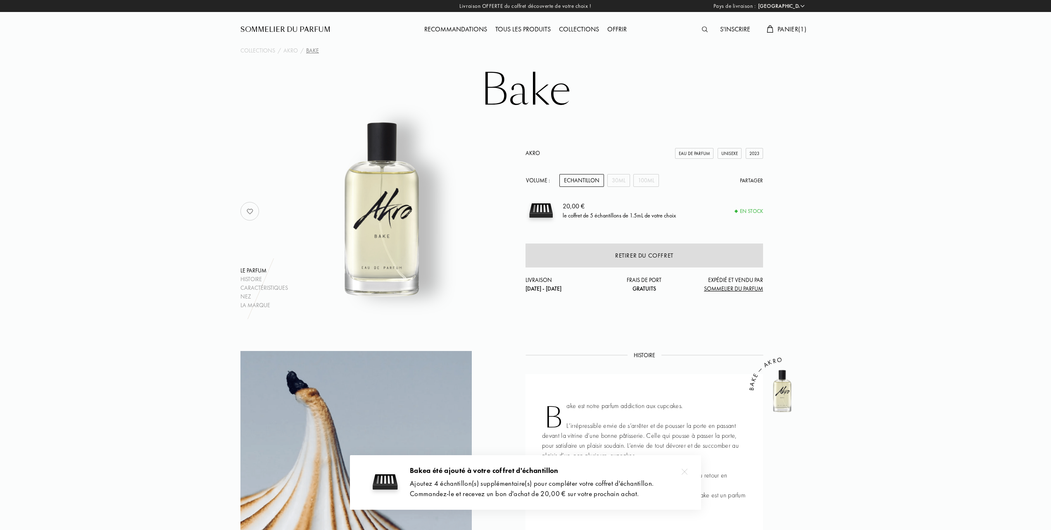
click at [523, 26] on div "Tous les produits" at bounding box center [523, 29] width 64 height 11
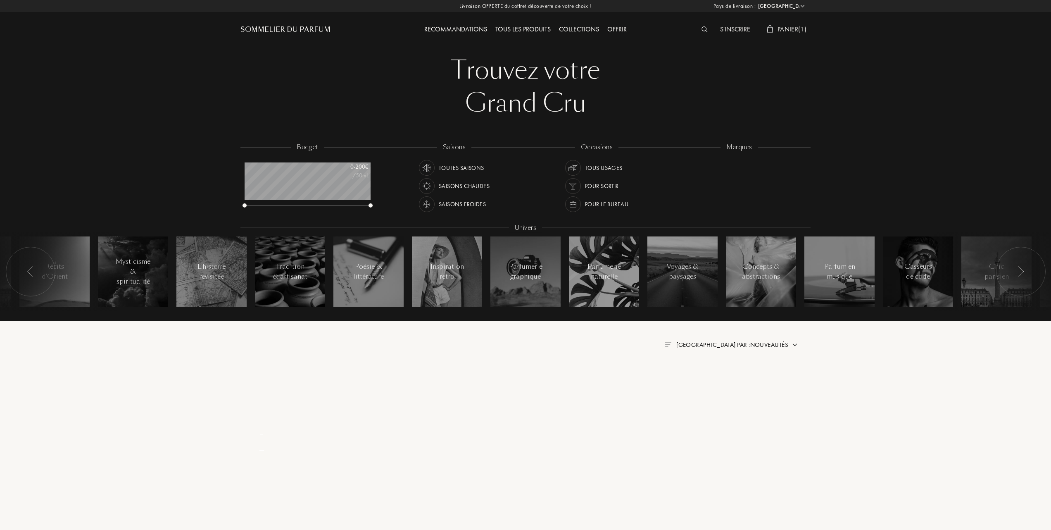
select select "FR"
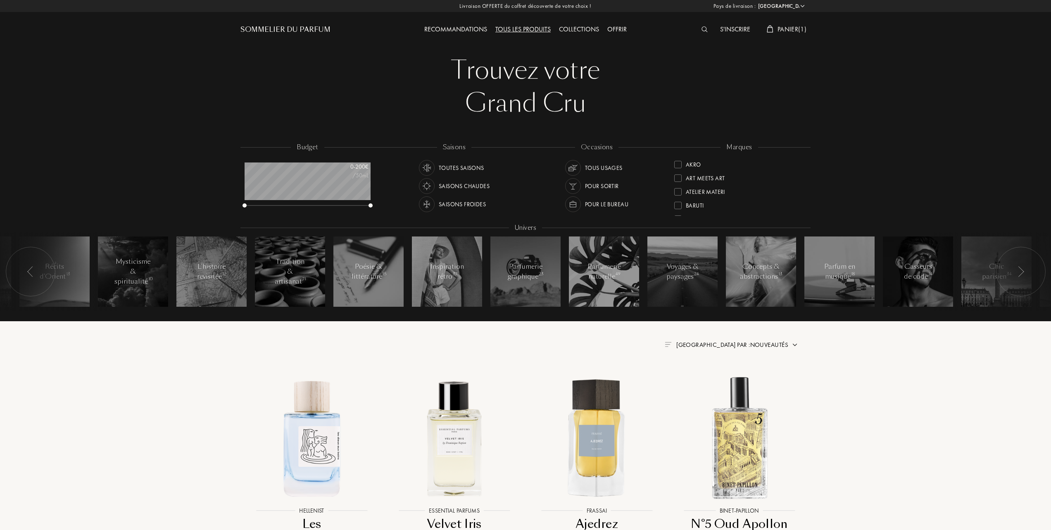
click at [678, 177] on div at bounding box center [677, 177] width 7 height 7
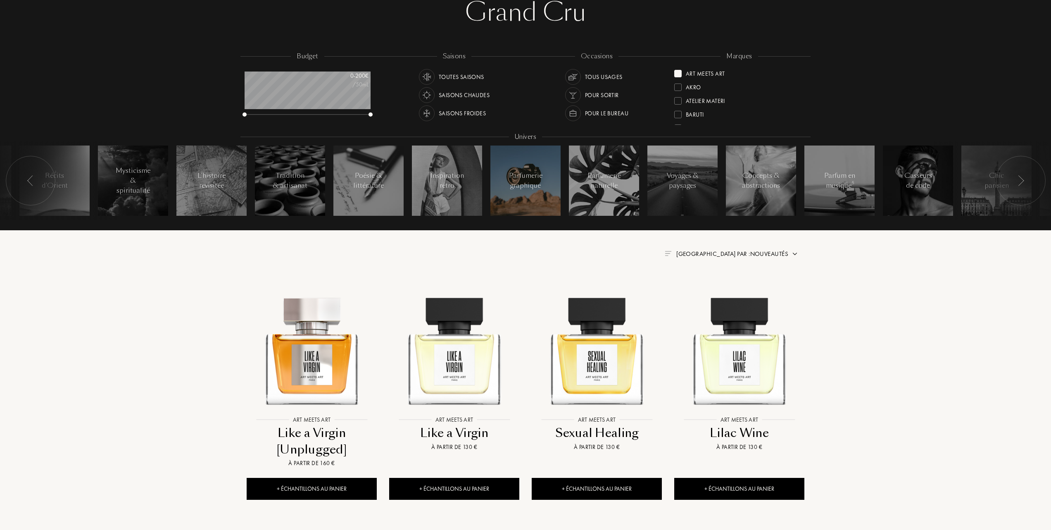
scroll to position [110, 0]
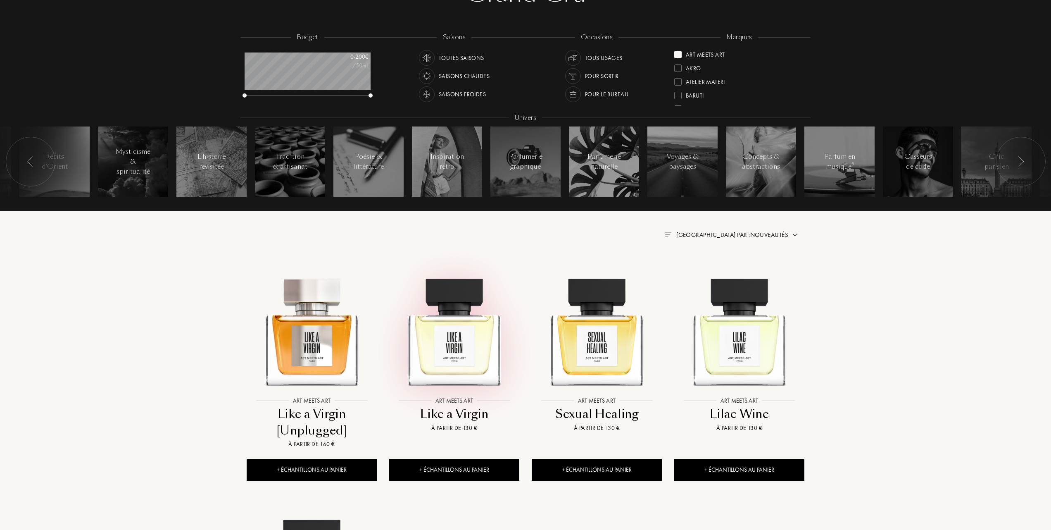
click at [449, 342] on img at bounding box center [454, 327] width 128 height 128
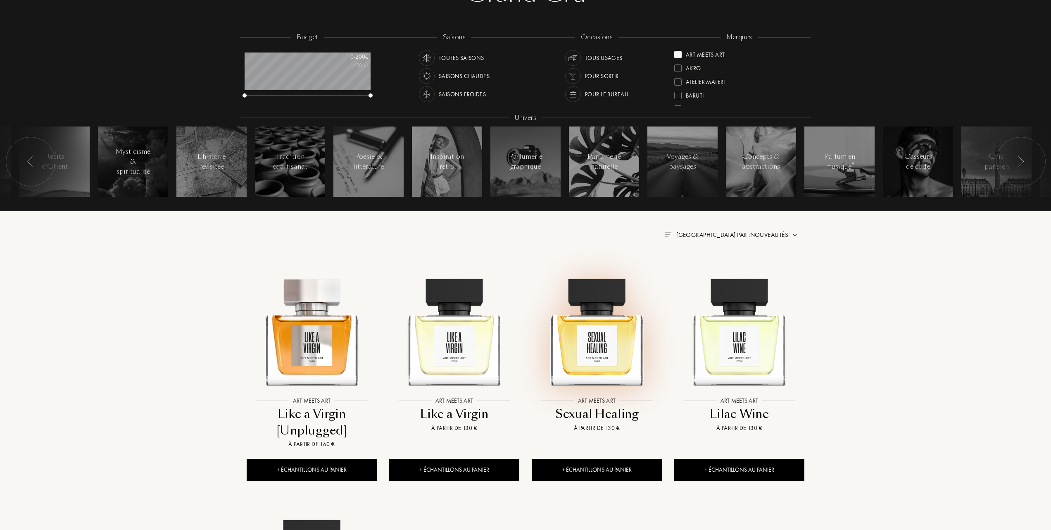
click at [586, 339] on img at bounding box center [597, 327] width 128 height 128
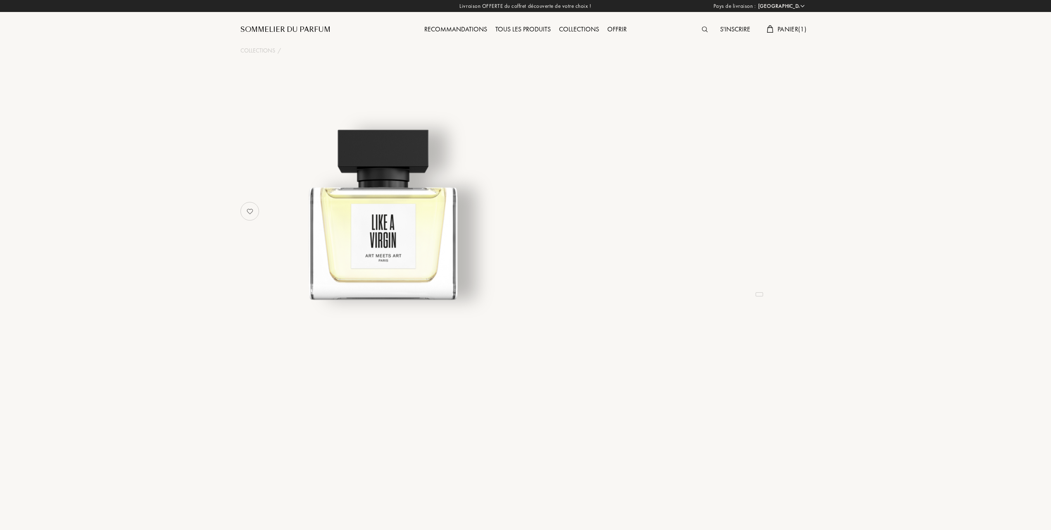
select select "FR"
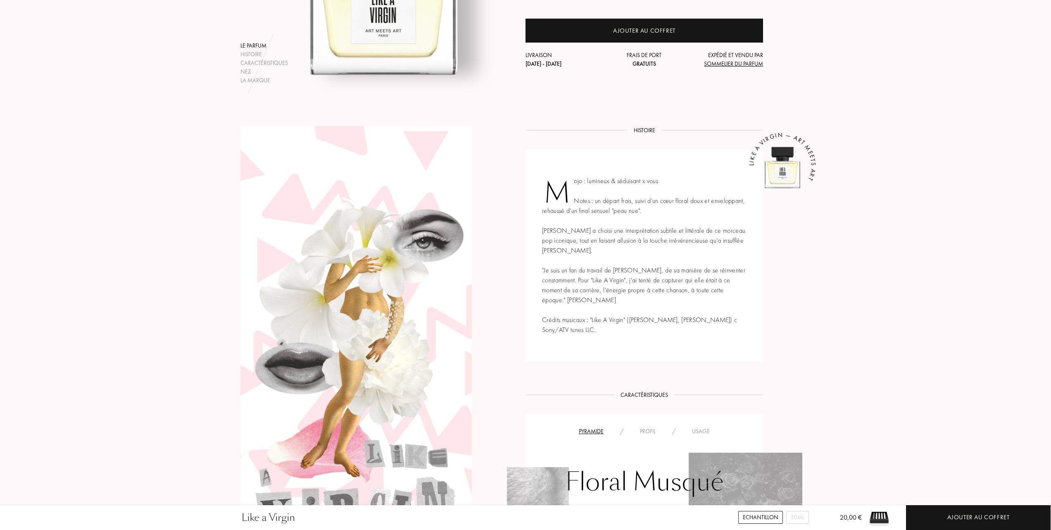
scroll to position [220, 0]
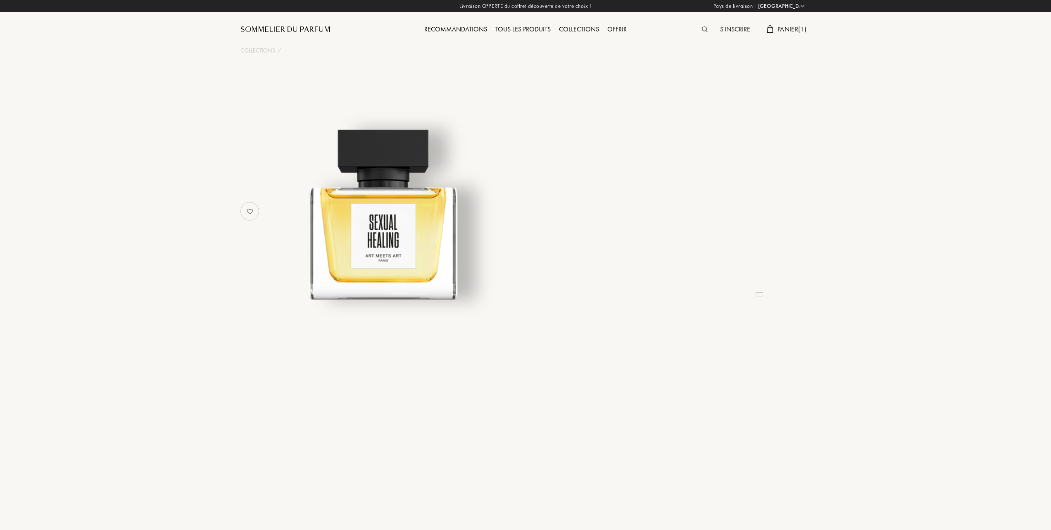
select select "FR"
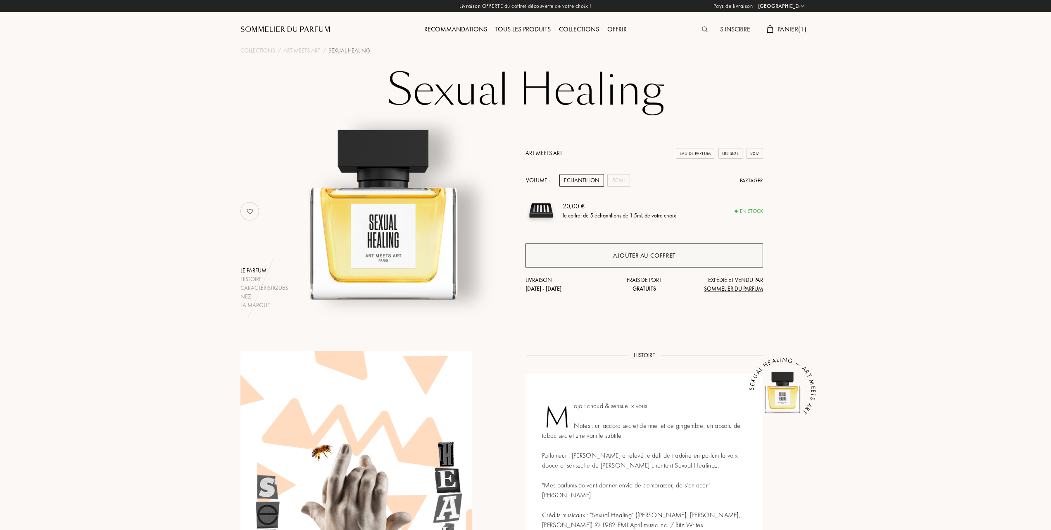
click at [638, 256] on div "Ajouter au coffret" at bounding box center [644, 256] width 62 height 10
click at [512, 27] on div "Tous les produits" at bounding box center [523, 29] width 64 height 11
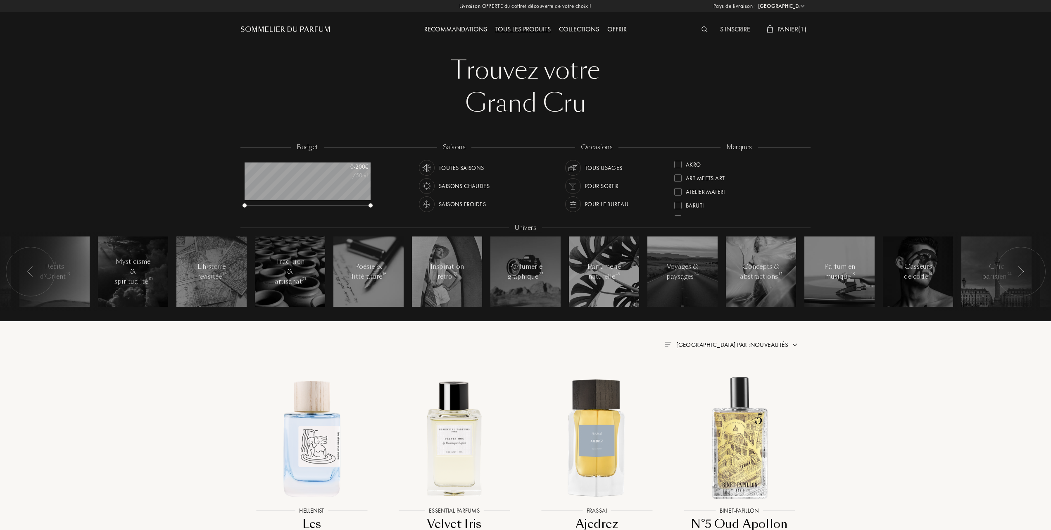
select select "FR"
click at [678, 192] on div at bounding box center [677, 191] width 7 height 7
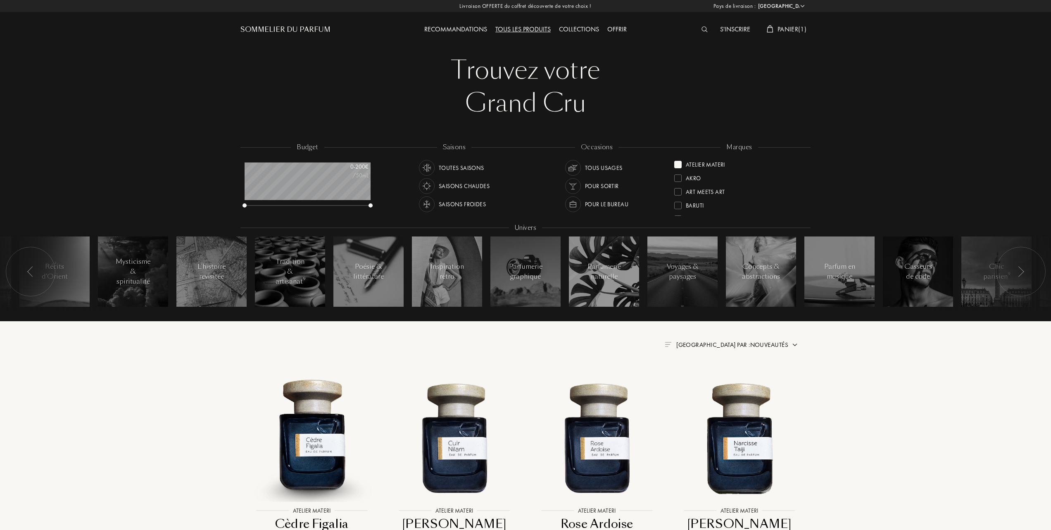
click at [749, 341] on span "Trier par : Nouveautés" at bounding box center [732, 344] width 112 height 8
click at [714, 381] on div at bounding box center [712, 381] width 6 height 6
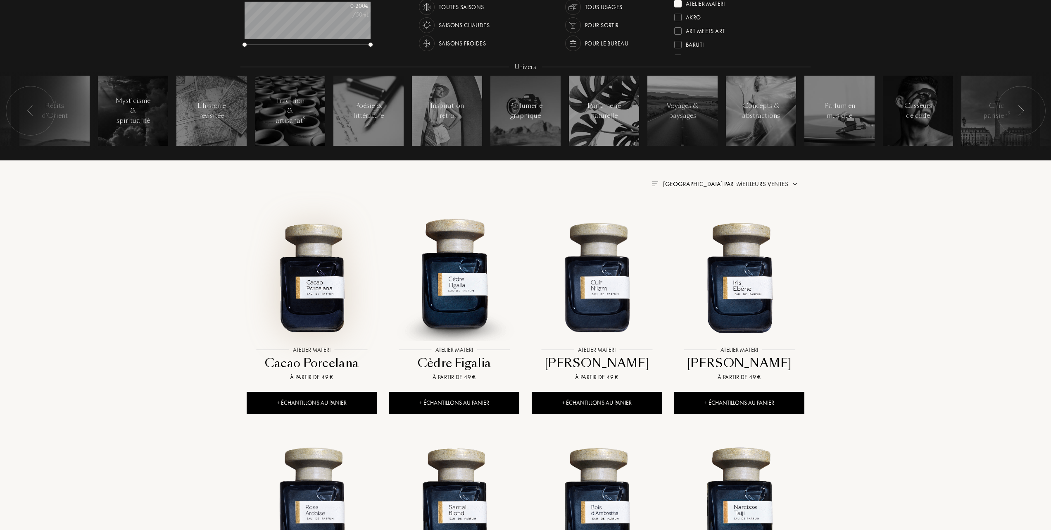
scroll to position [165, 0]
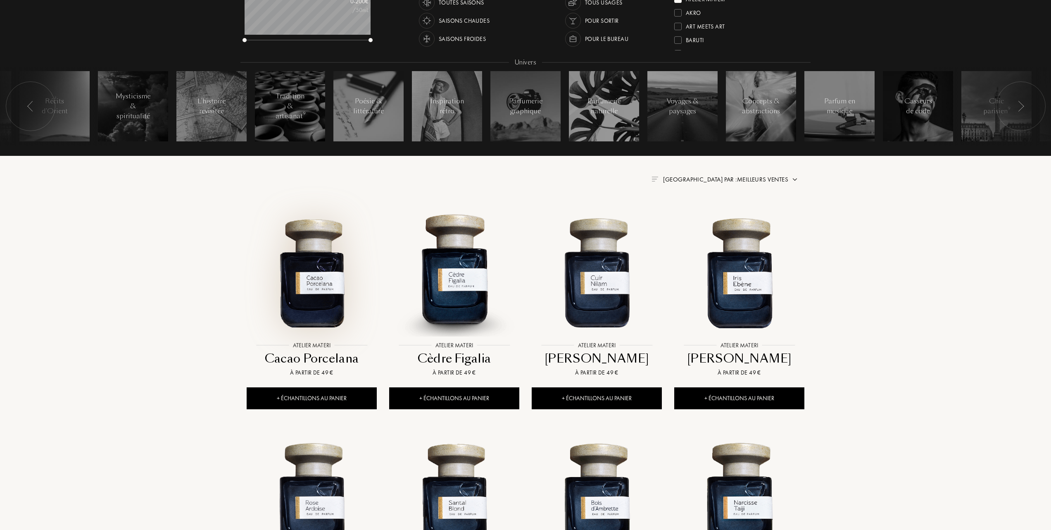
click at [312, 288] on img at bounding box center [311, 272] width 128 height 128
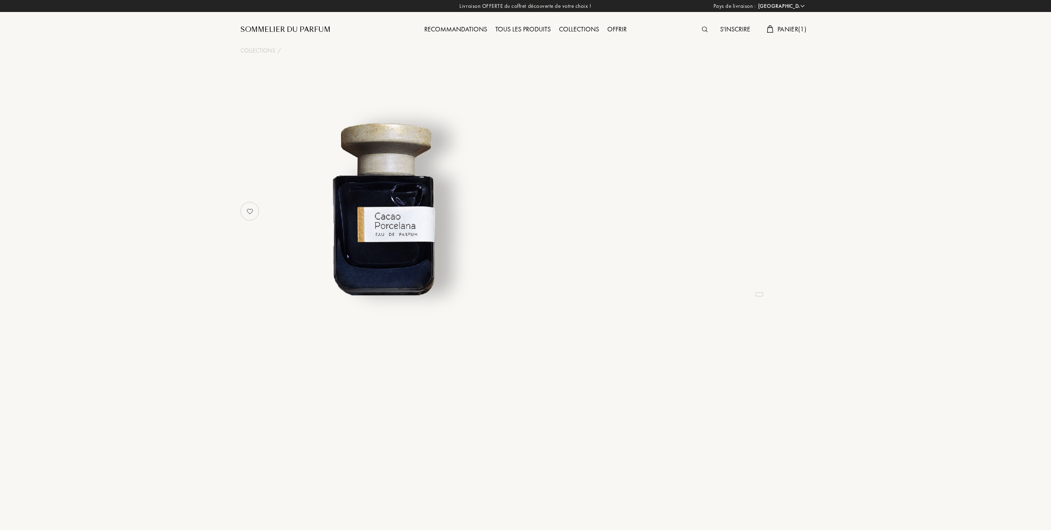
select select "FR"
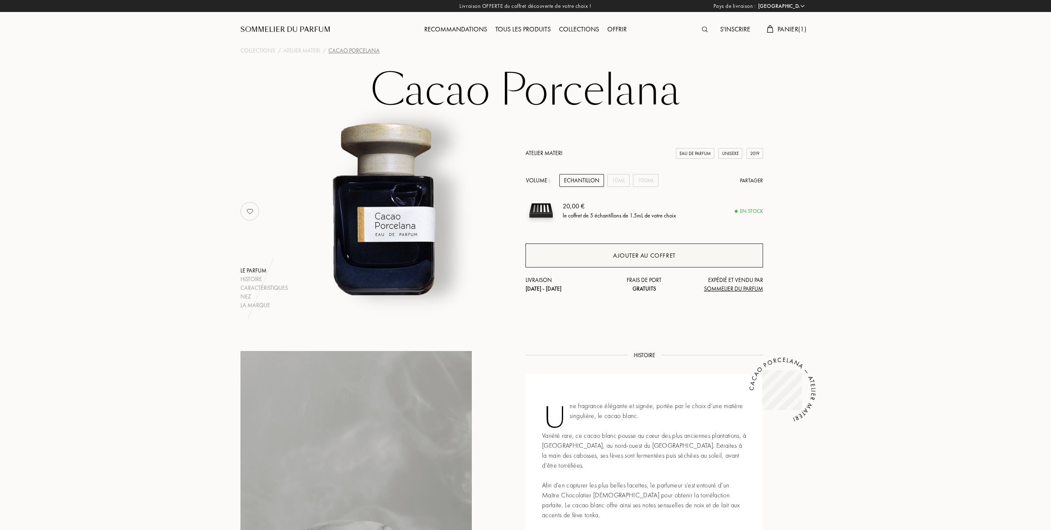
click at [635, 248] on div "Ajouter au coffret" at bounding box center [645, 255] width 238 height 24
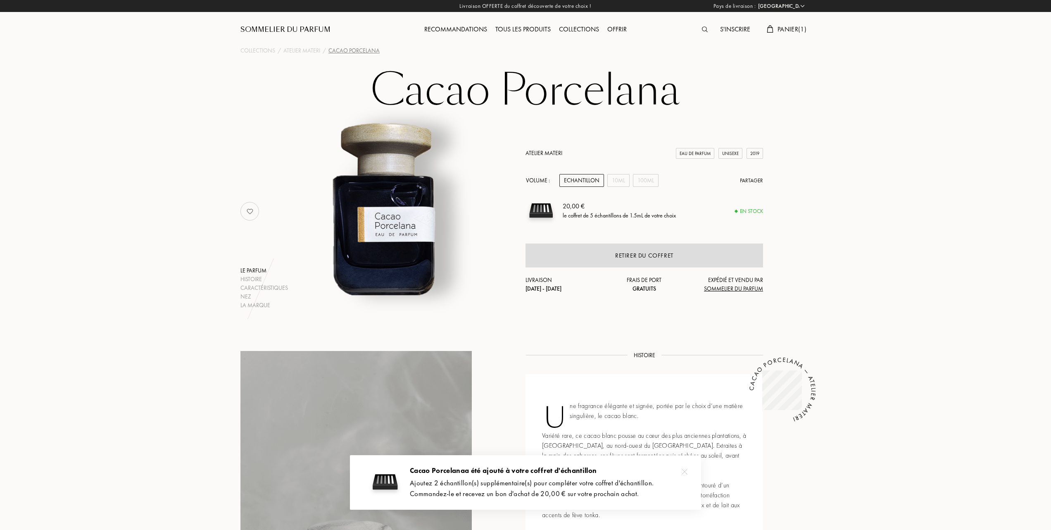
click at [530, 28] on div "Tous les produits" at bounding box center [523, 29] width 64 height 11
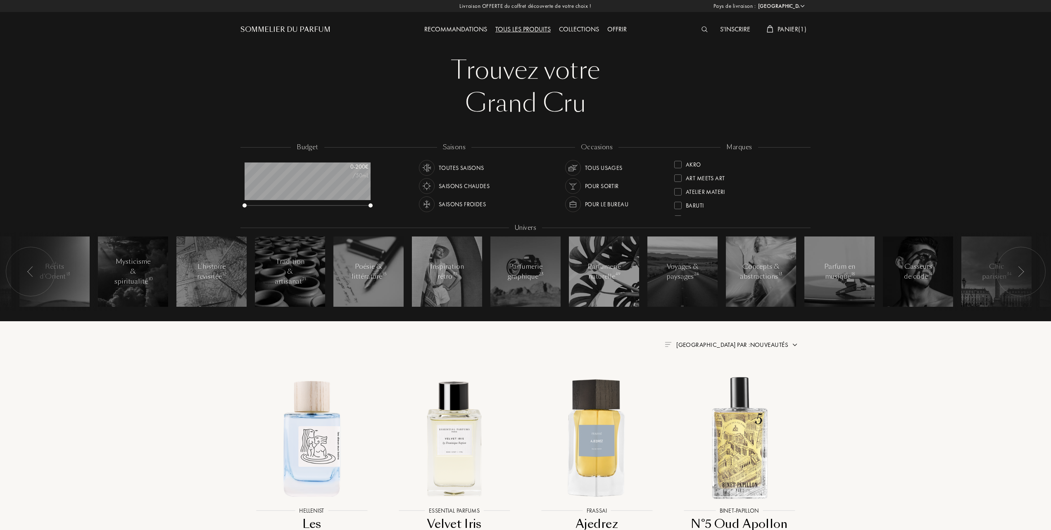
select select "FR"
click at [676, 203] on div at bounding box center [677, 205] width 7 height 7
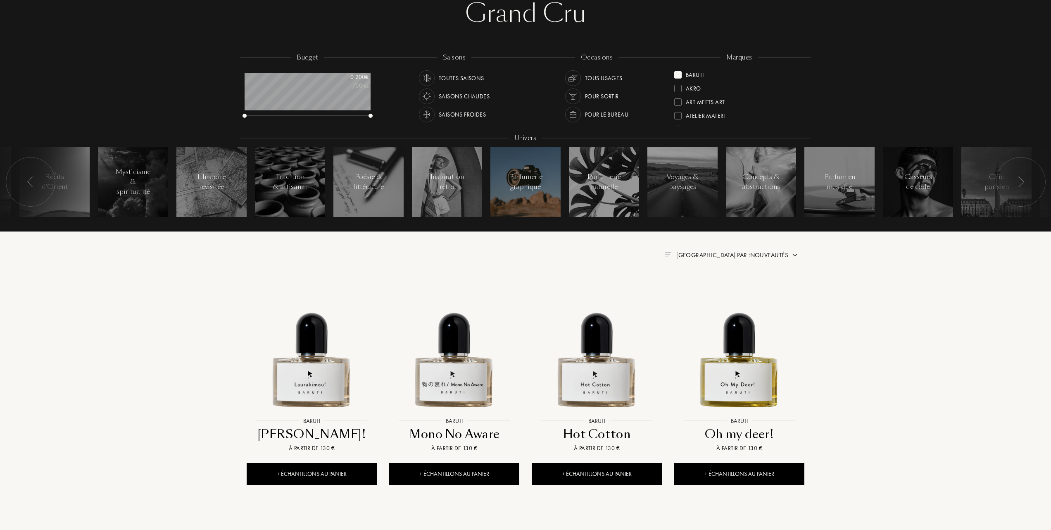
scroll to position [110, 0]
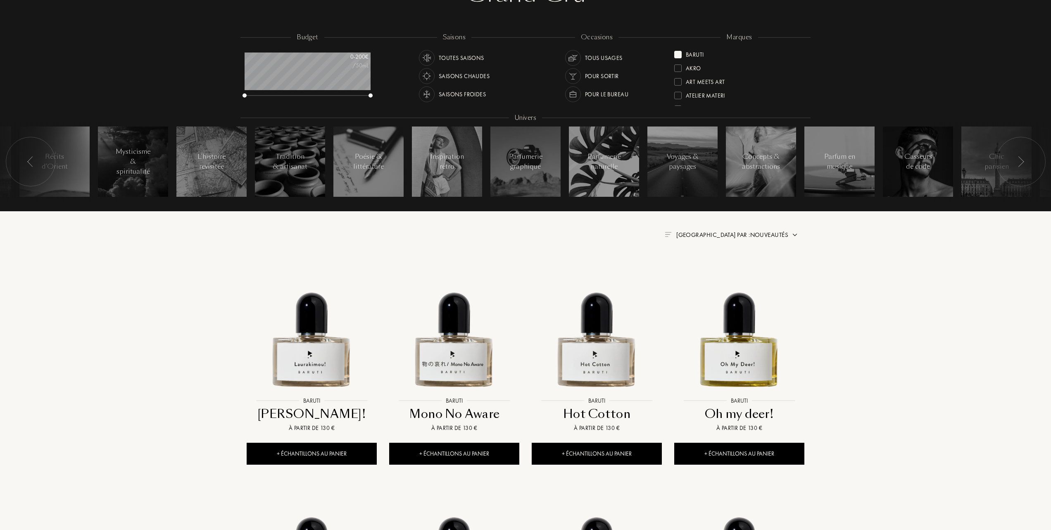
click at [746, 233] on span "Trier par : Nouveautés" at bounding box center [732, 235] width 112 height 8
click at [711, 268] on div at bounding box center [712, 271] width 6 height 6
click at [309, 352] on img at bounding box center [311, 327] width 128 height 128
click at [445, 354] on img at bounding box center [454, 327] width 128 height 128
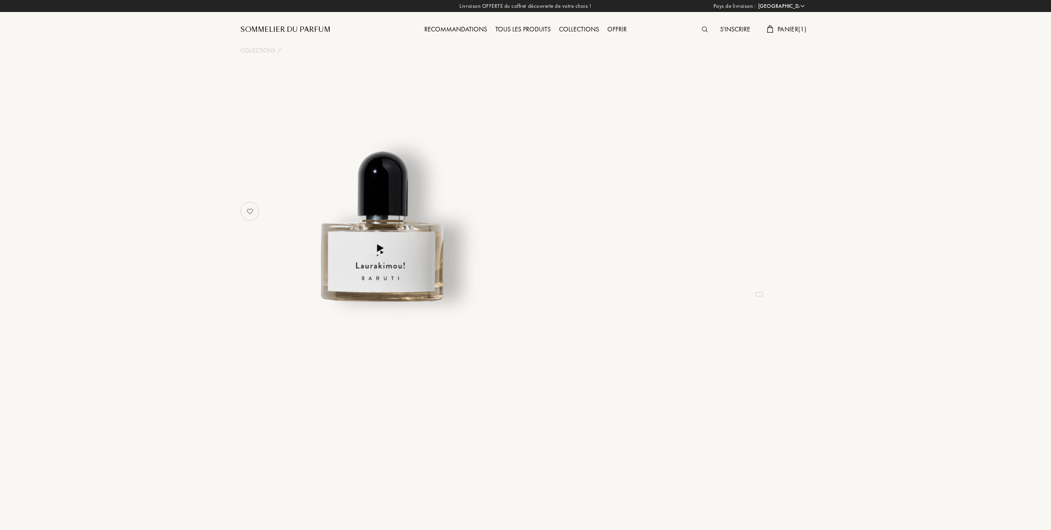
select select "FR"
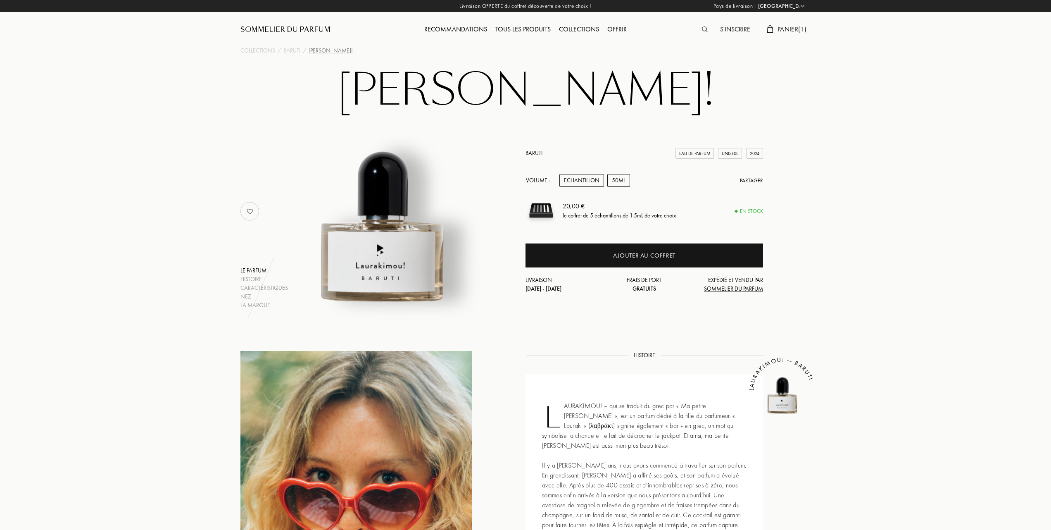
click at [615, 177] on div "50mL" at bounding box center [618, 180] width 23 height 13
click at [586, 177] on div "Echantillon" at bounding box center [581, 180] width 45 height 13
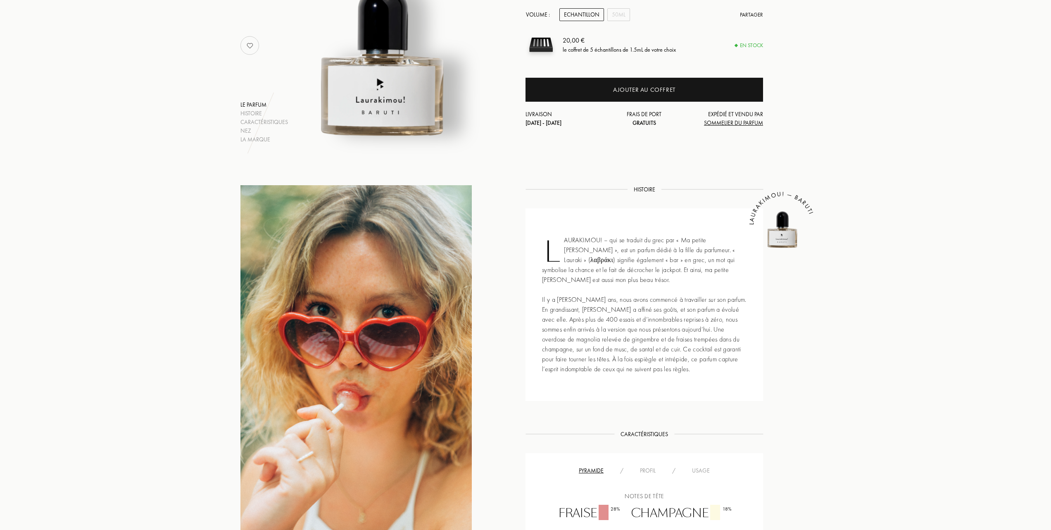
scroll to position [165, 0]
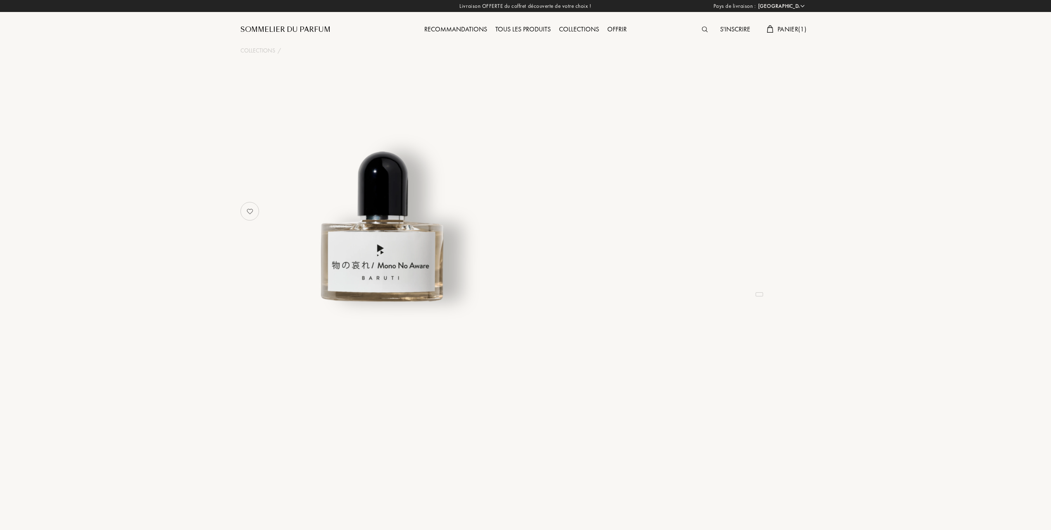
select select "FR"
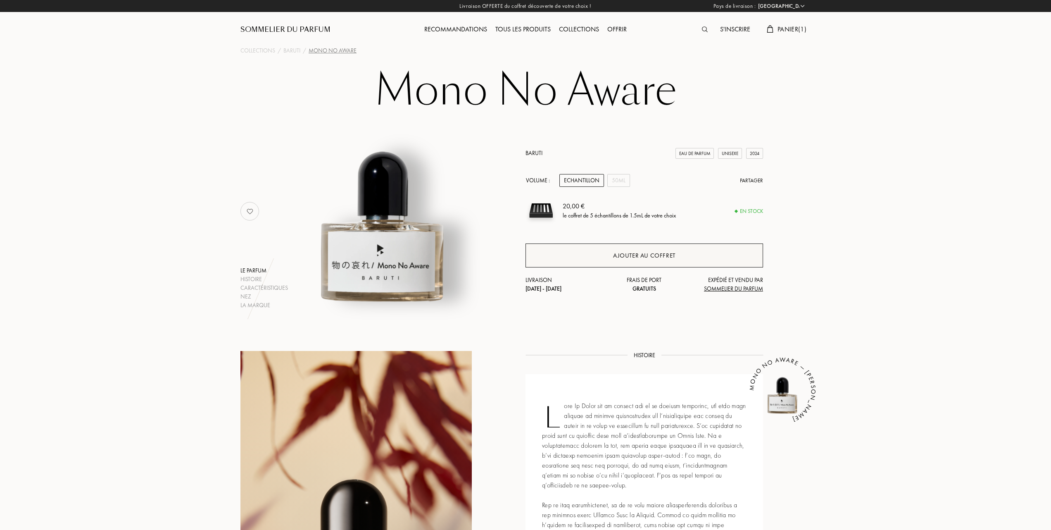
click at [661, 254] on div "Ajouter au coffret" at bounding box center [644, 256] width 62 height 10
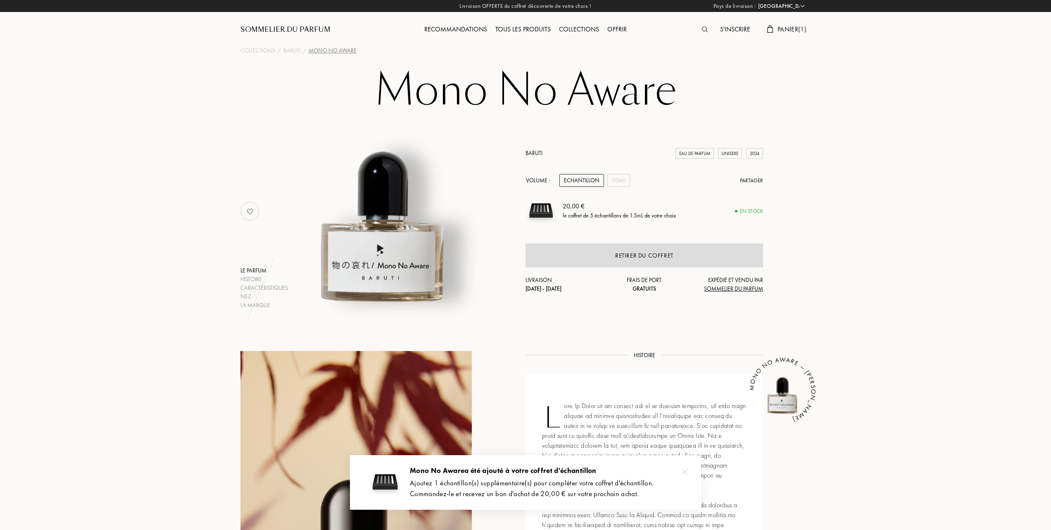
click at [792, 25] on span "Panier ( 1 )" at bounding box center [792, 29] width 29 height 9
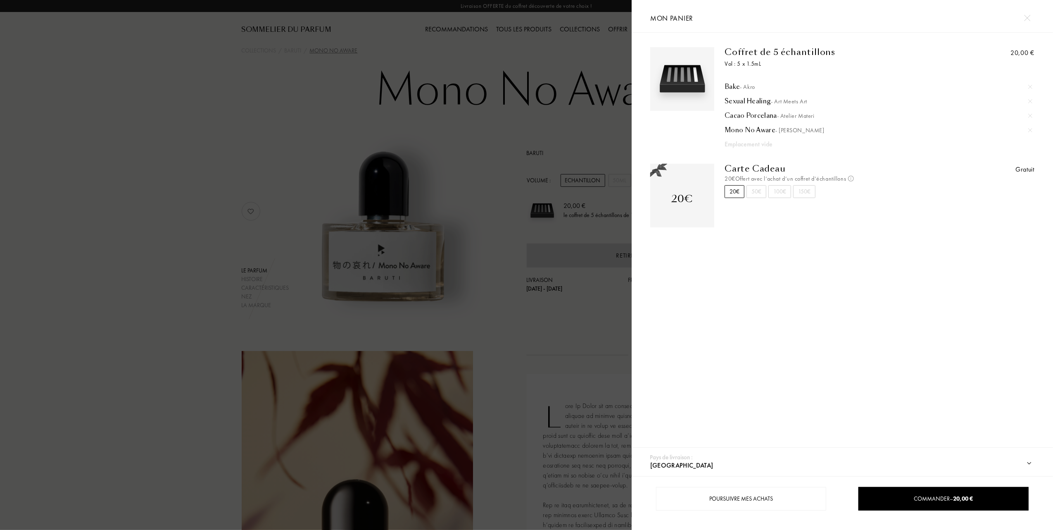
click at [210, 120] on div at bounding box center [316, 265] width 632 height 530
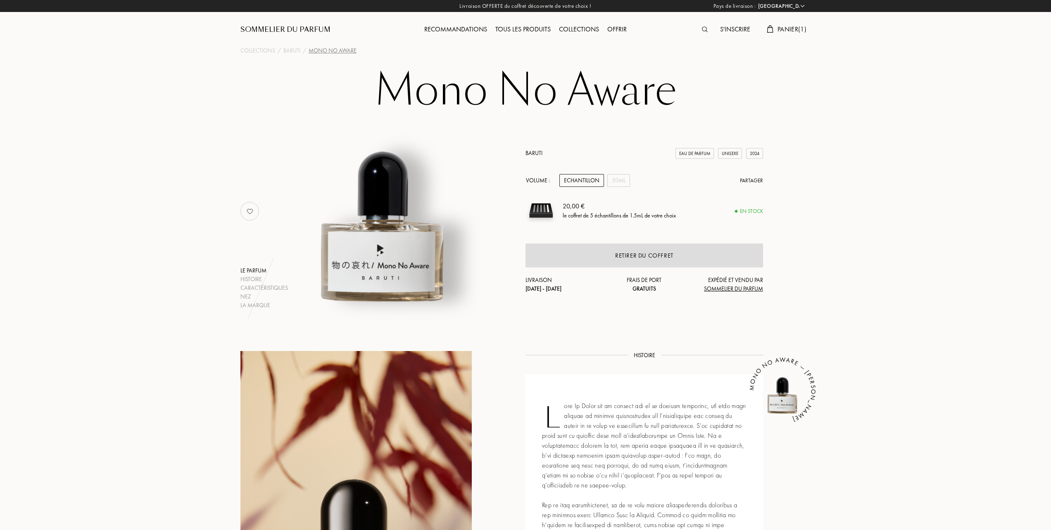
click at [528, 26] on div "Tous les produits" at bounding box center [523, 29] width 64 height 11
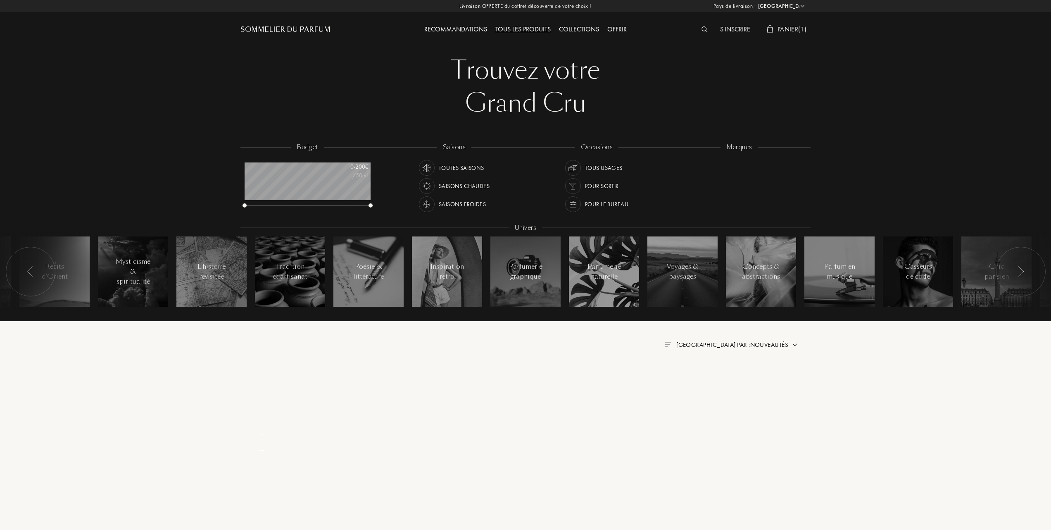
select select "FR"
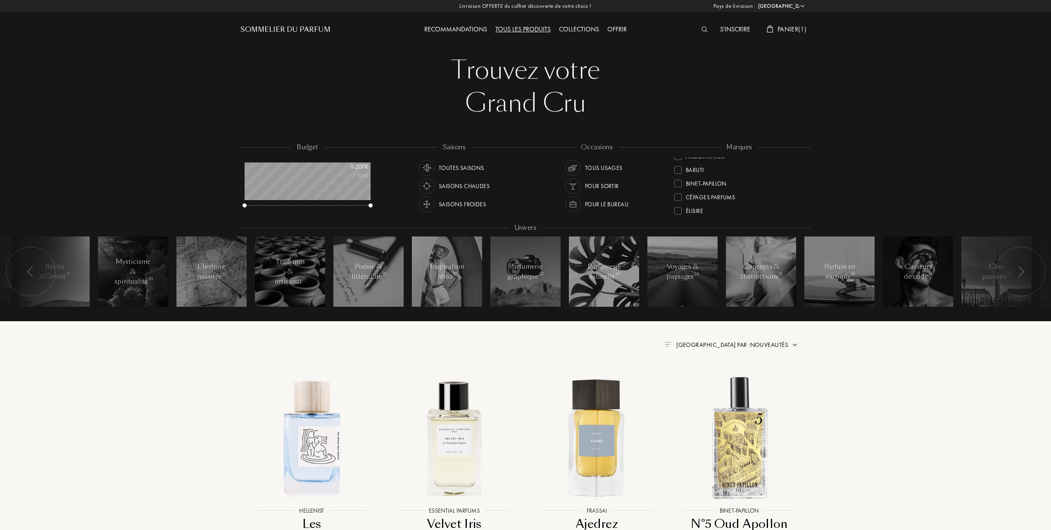
scroll to position [55, 0]
click at [678, 162] on div at bounding box center [677, 163] width 7 height 7
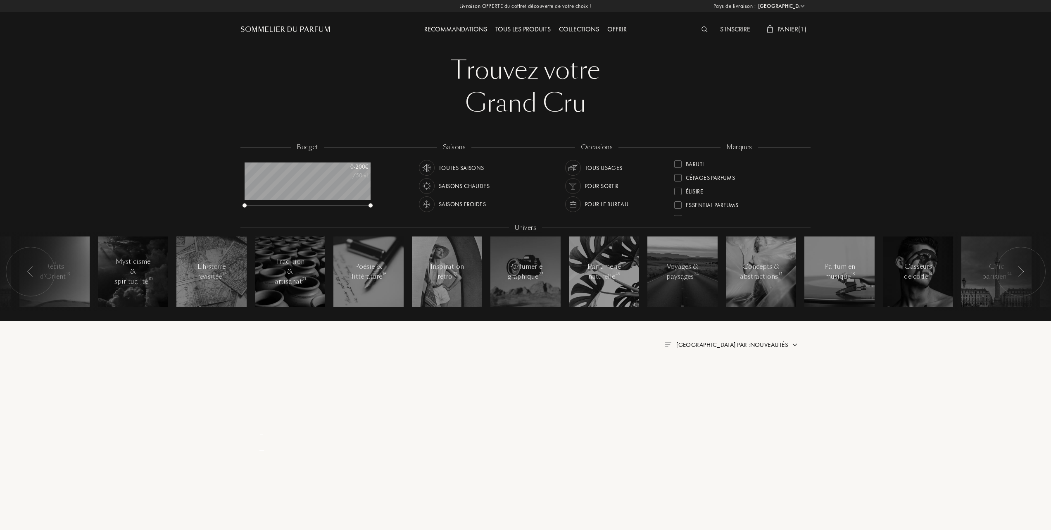
scroll to position [0, 0]
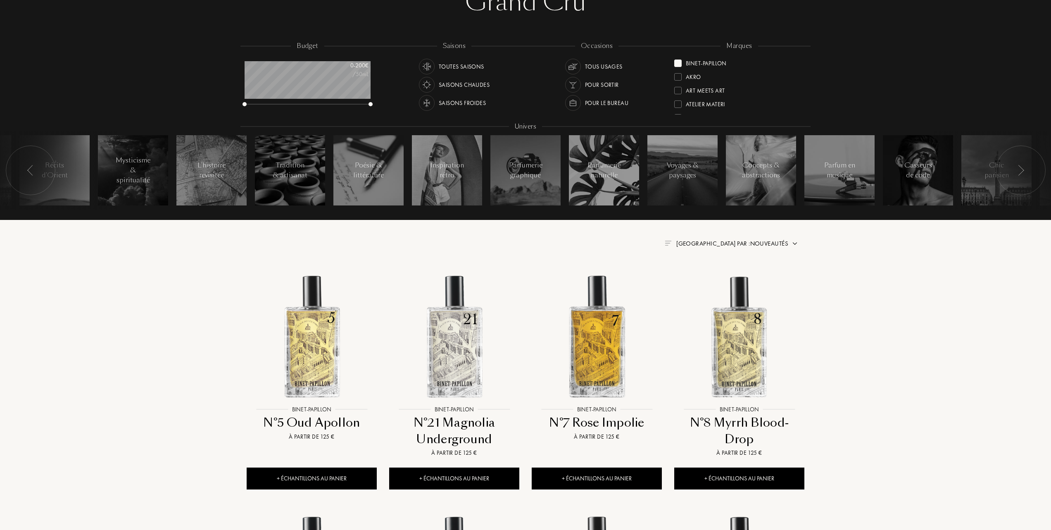
scroll to position [110, 0]
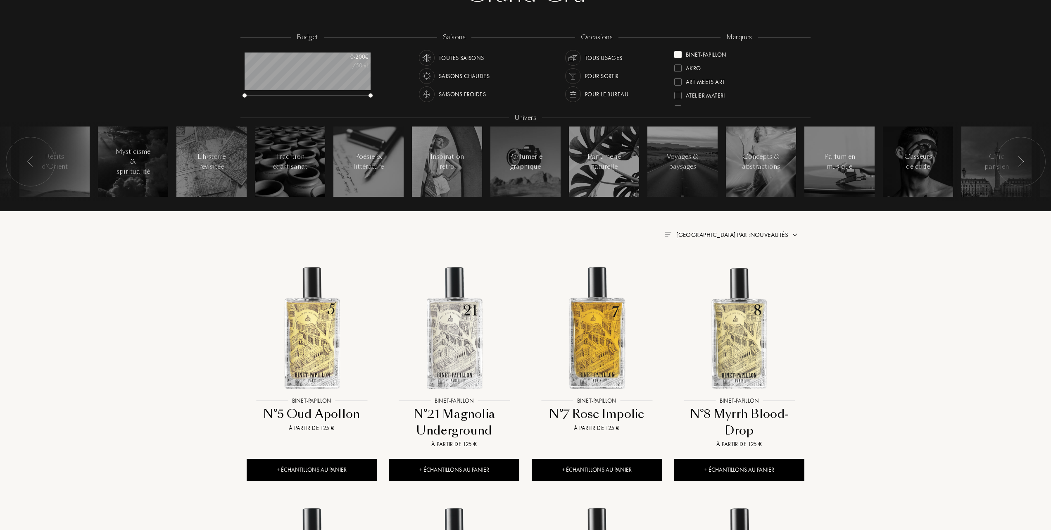
click at [766, 233] on span "[GEOGRAPHIC_DATA] par : Nouveautés" at bounding box center [732, 235] width 112 height 8
click at [713, 270] on div at bounding box center [712, 271] width 6 height 6
click at [313, 336] on img at bounding box center [311, 327] width 128 height 128
click at [309, 327] on img at bounding box center [311, 327] width 128 height 128
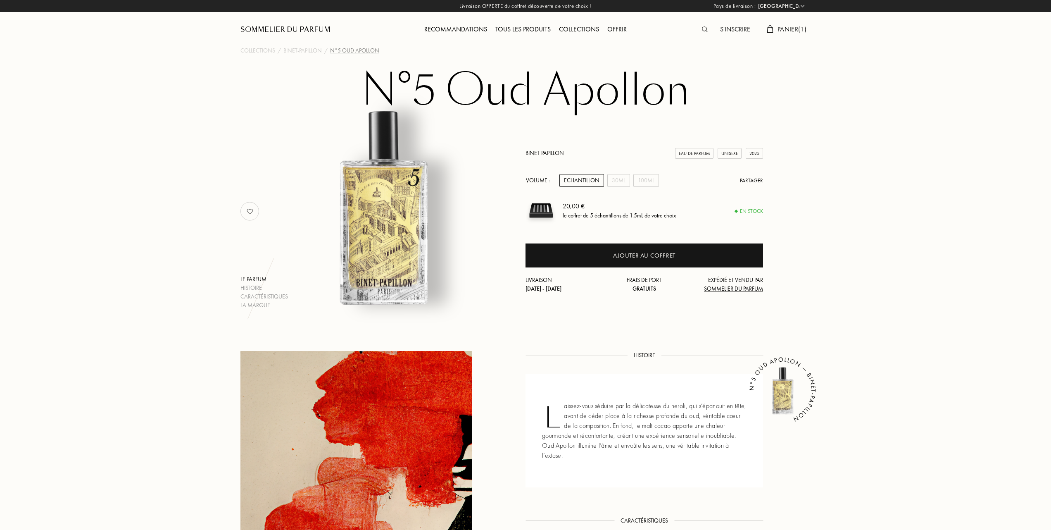
select select "FR"
click at [618, 175] on div "30mL" at bounding box center [618, 180] width 23 height 13
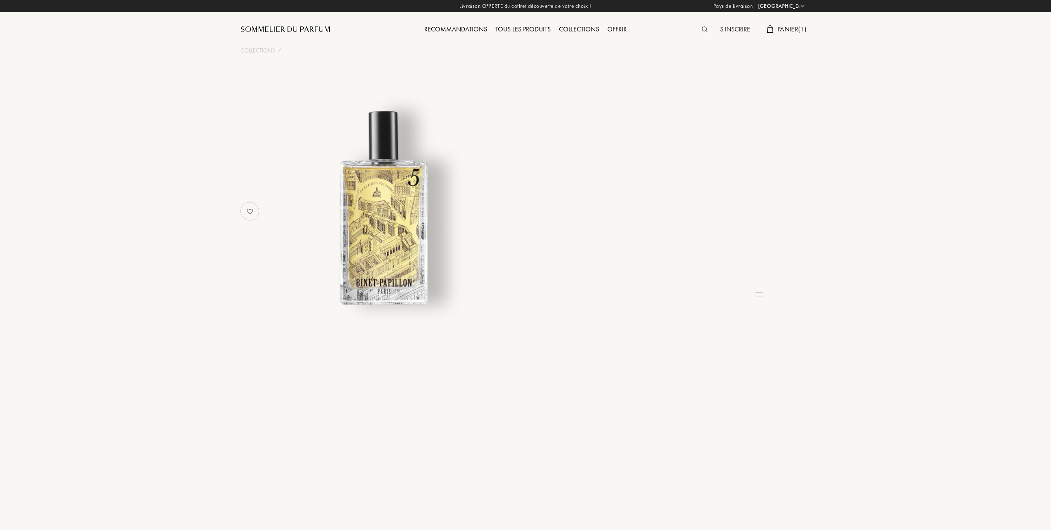
select select "FR"
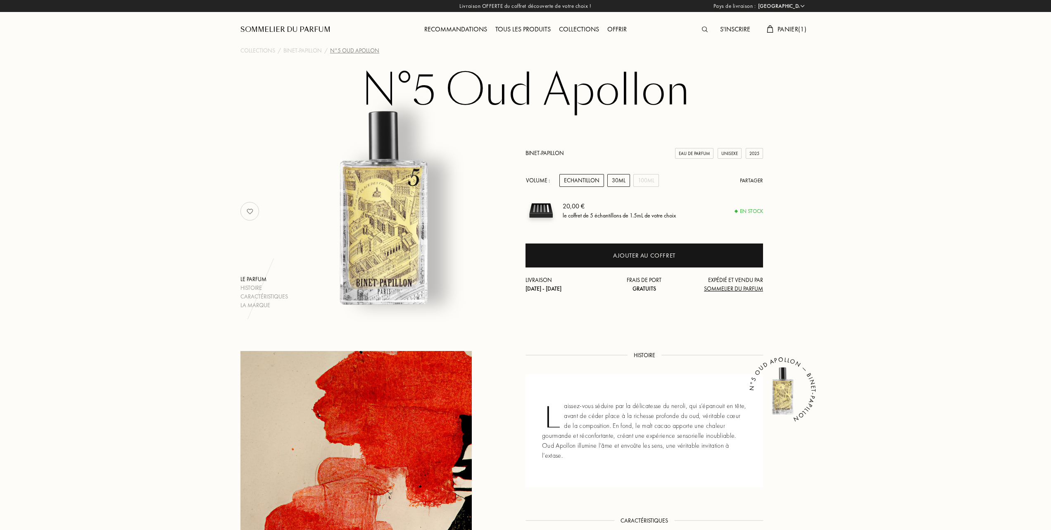
click at [620, 179] on div "30mL" at bounding box center [618, 180] width 23 height 13
click at [655, 181] on div "100mL" at bounding box center [646, 180] width 26 height 13
click at [582, 181] on div "Echantillon" at bounding box center [581, 180] width 45 height 13
click at [615, 177] on div "30mL" at bounding box center [618, 180] width 23 height 13
click at [585, 177] on div "Echantillon" at bounding box center [581, 180] width 45 height 13
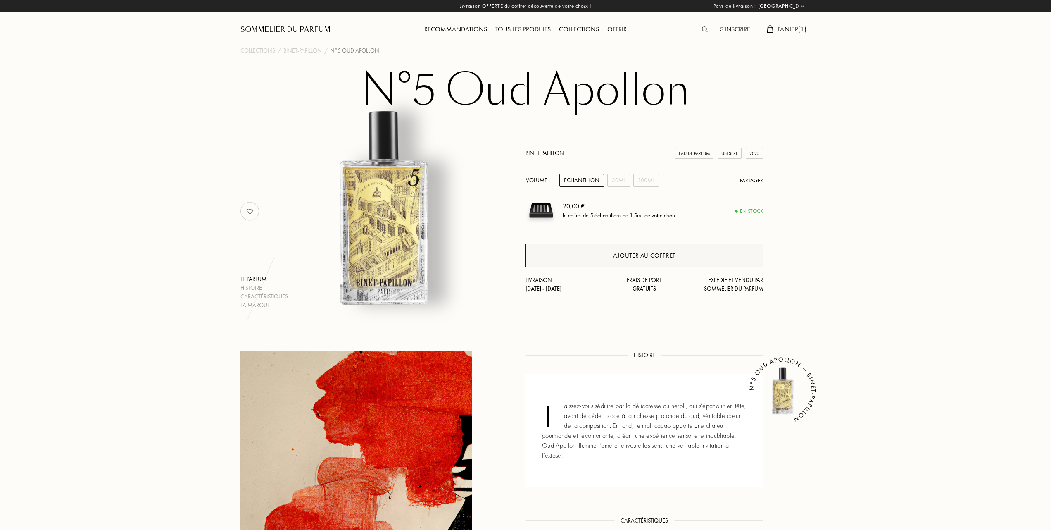
click at [628, 255] on div "Ajouter au coffret" at bounding box center [644, 256] width 62 height 10
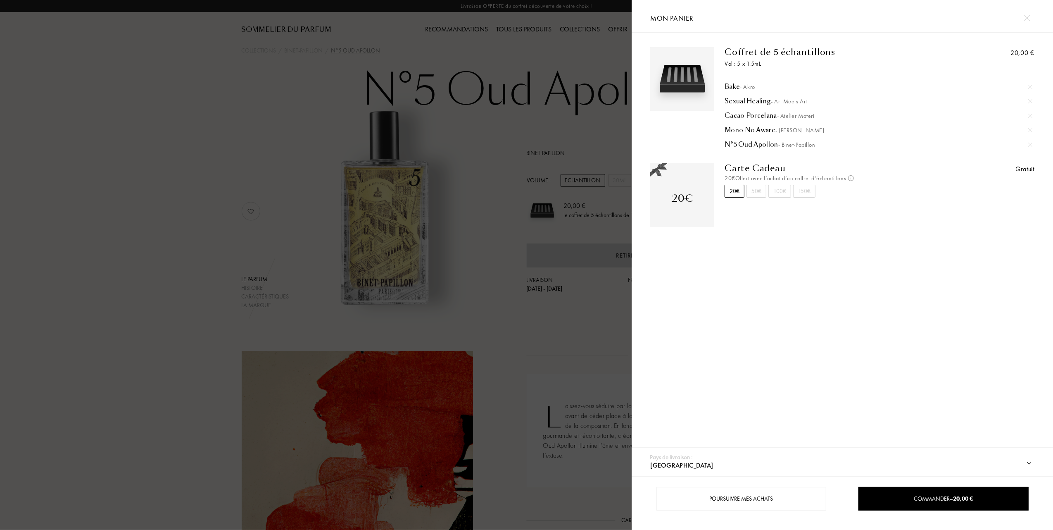
click at [1030, 83] on div at bounding box center [1030, 87] width 12 height 12
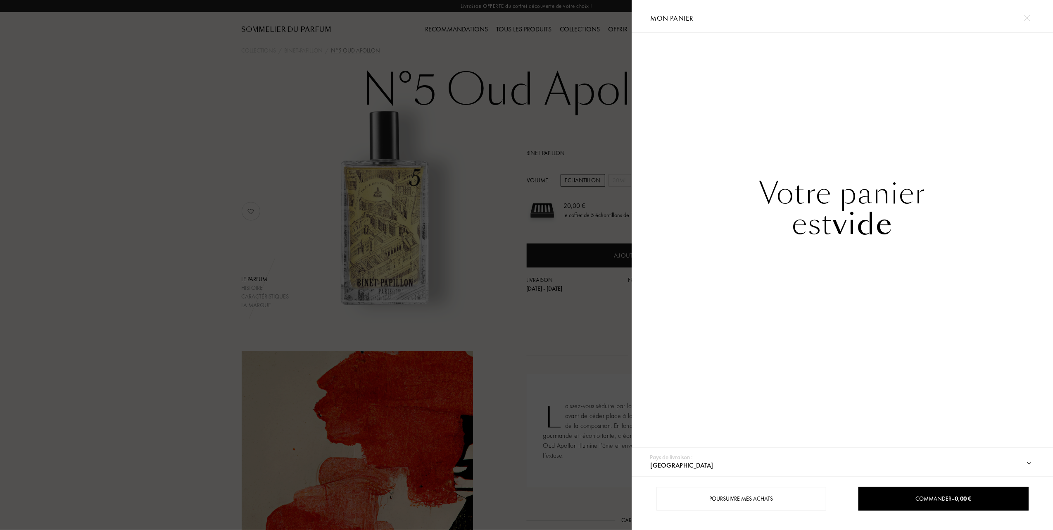
click at [137, 164] on div at bounding box center [316, 265] width 632 height 530
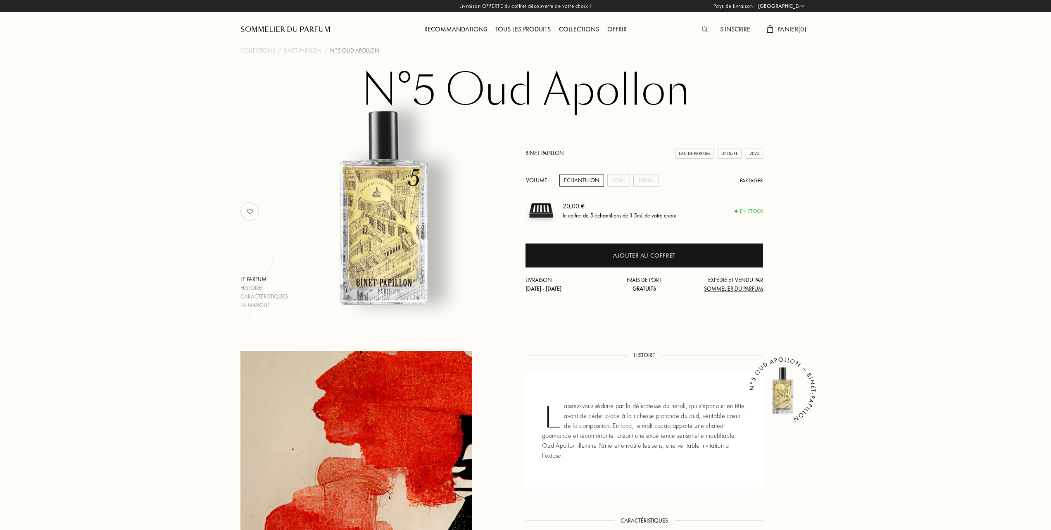
click at [511, 28] on div "Tous les produits" at bounding box center [523, 29] width 64 height 11
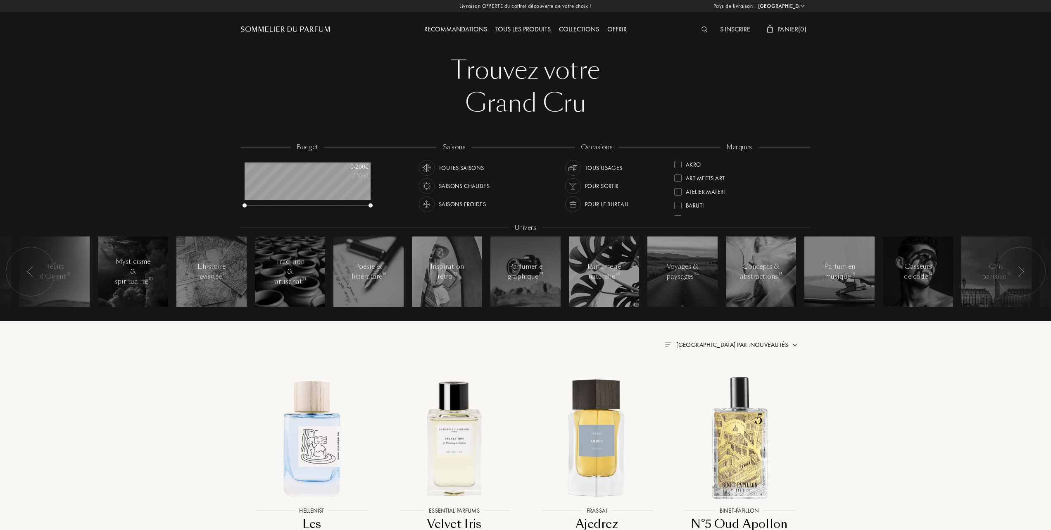
select select "FR"
click at [678, 177] on div at bounding box center [677, 177] width 7 height 7
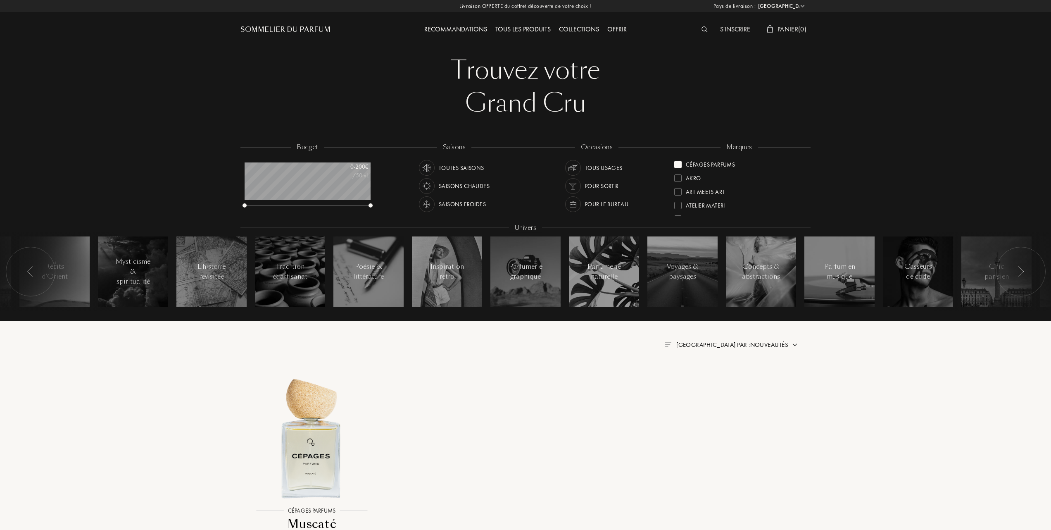
click at [676, 164] on div at bounding box center [677, 164] width 7 height 7
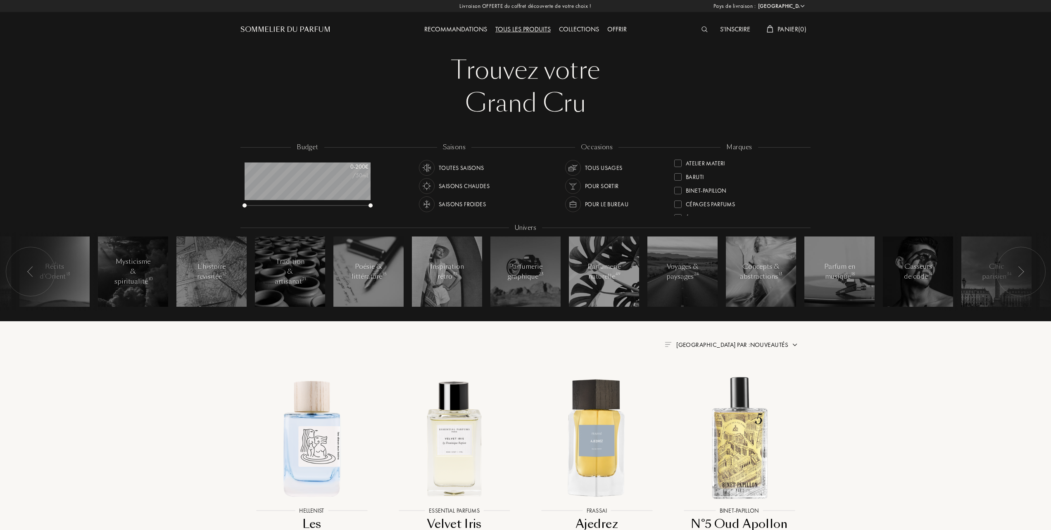
scroll to position [55, 0]
click at [678, 190] on div at bounding box center [677, 191] width 7 height 7
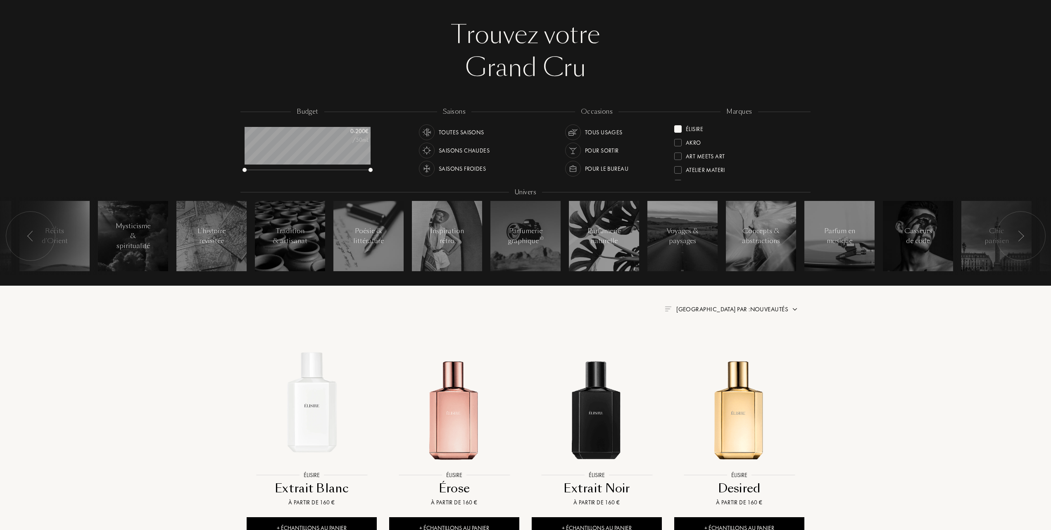
scroll to position [55, 0]
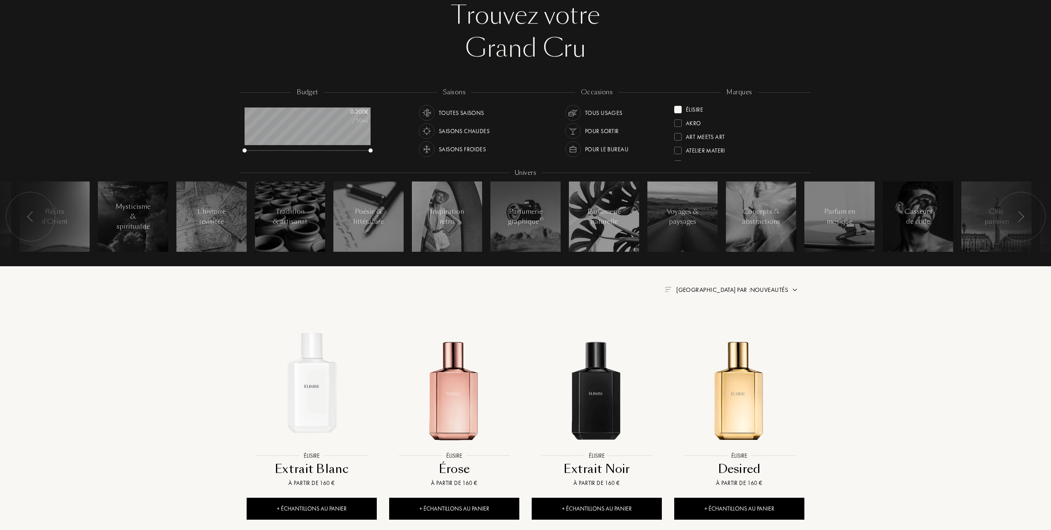
click at [758, 288] on span "Trier par : Nouveautés" at bounding box center [732, 289] width 112 height 8
click at [713, 328] on div at bounding box center [712, 326] width 6 height 6
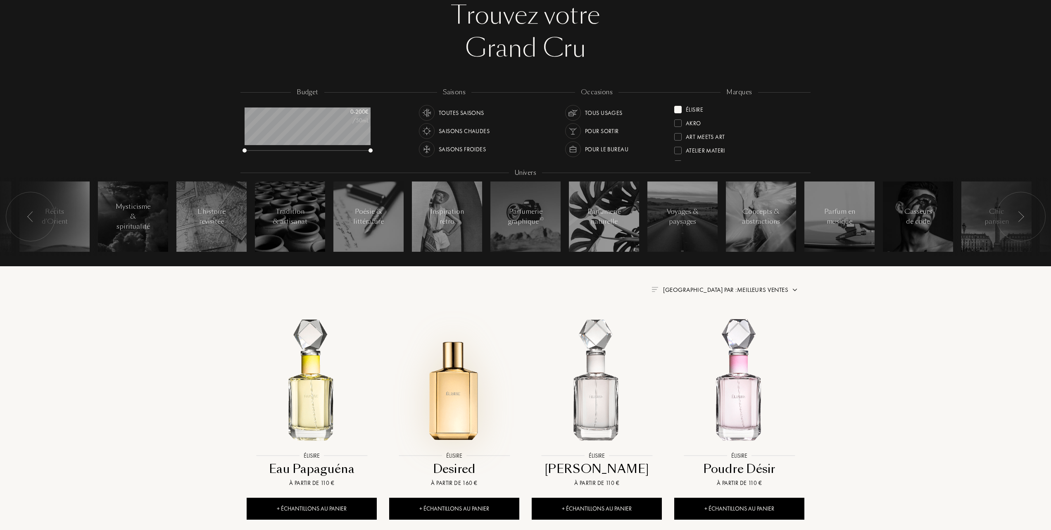
scroll to position [110, 0]
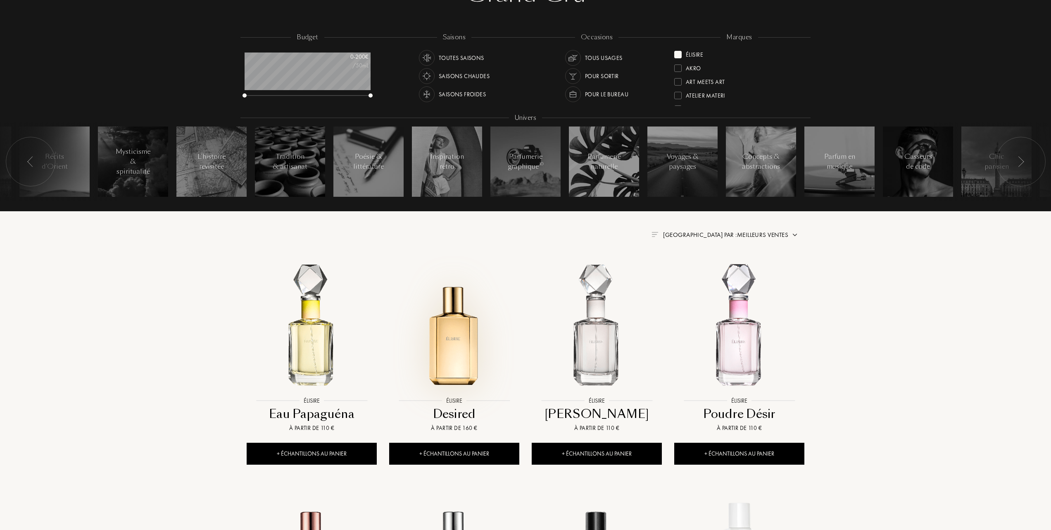
click at [460, 354] on img at bounding box center [454, 327] width 128 height 128
click at [597, 350] on img at bounding box center [597, 327] width 128 height 128
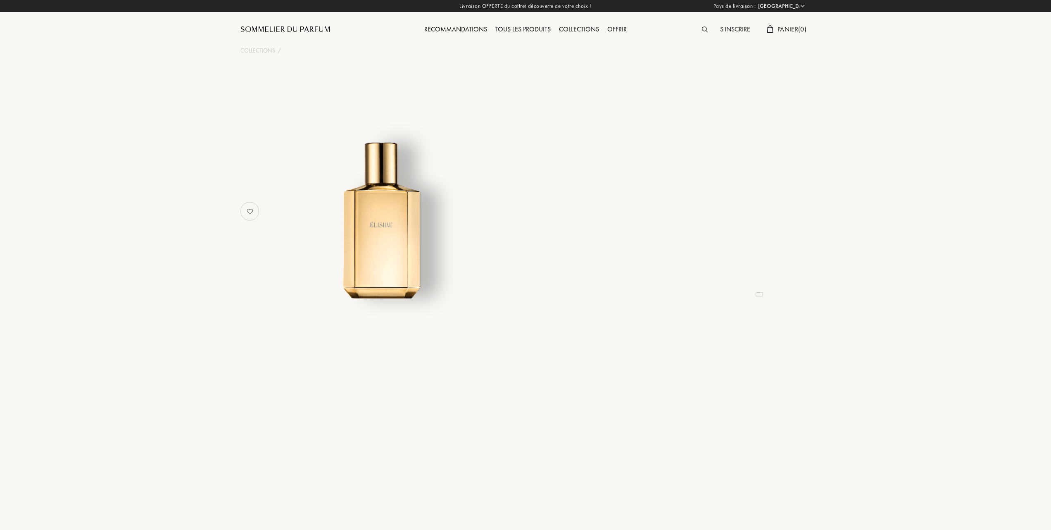
select select "FR"
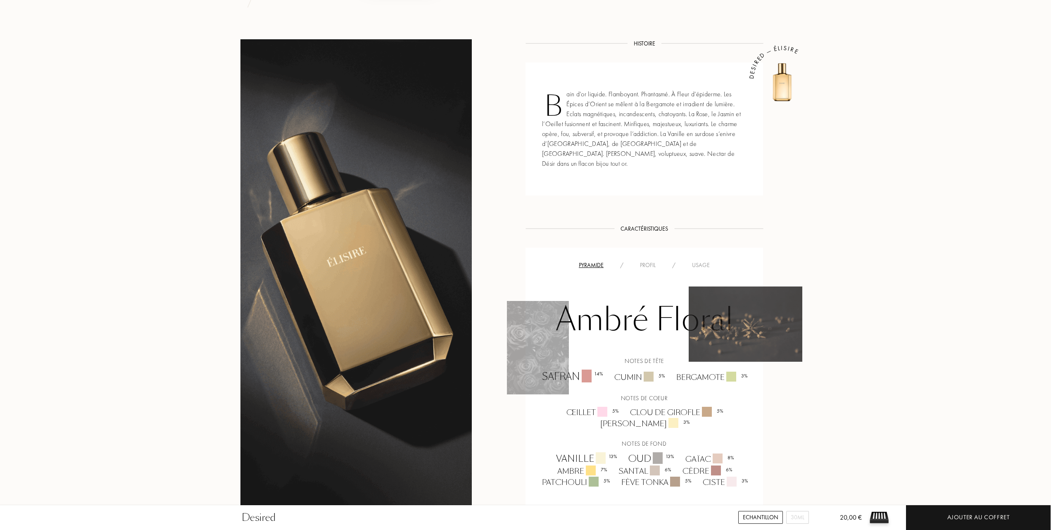
scroll to position [331, 0]
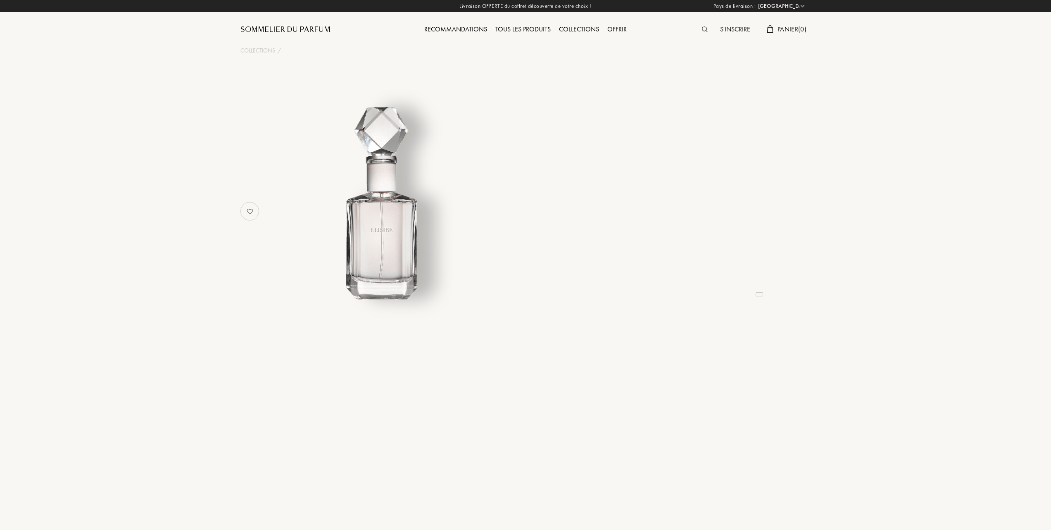
select select "FR"
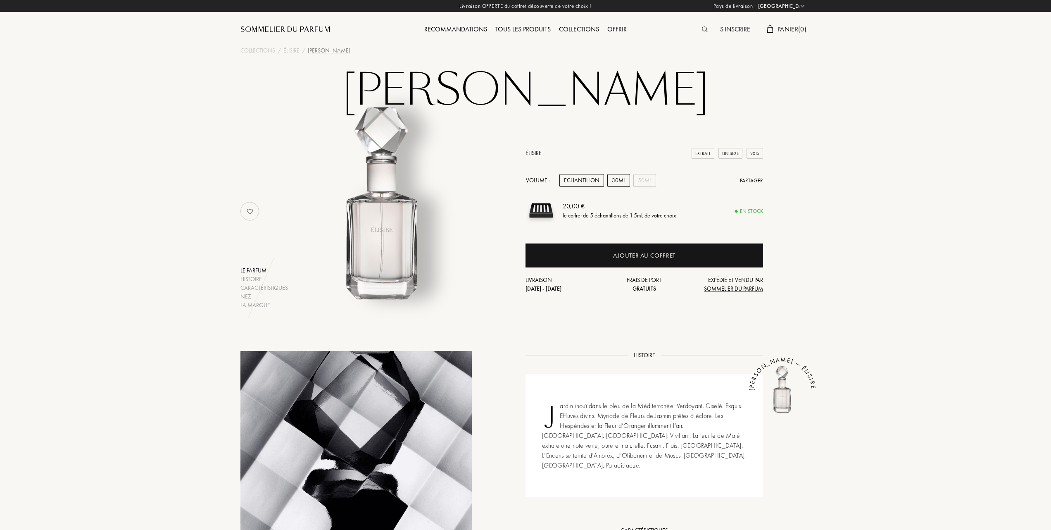
click at [620, 180] on div "30mL" at bounding box center [618, 180] width 23 height 13
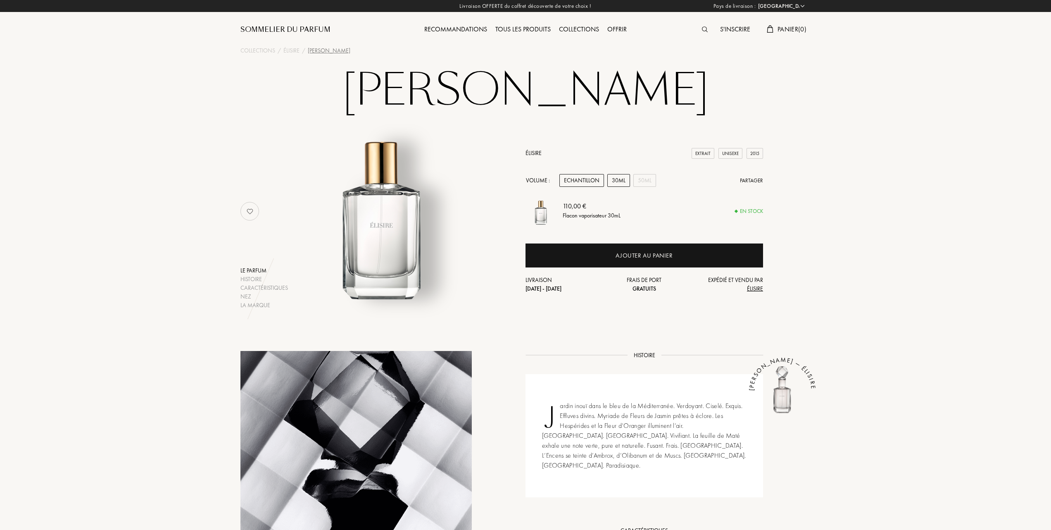
click at [580, 177] on div "Echantillon" at bounding box center [581, 180] width 45 height 13
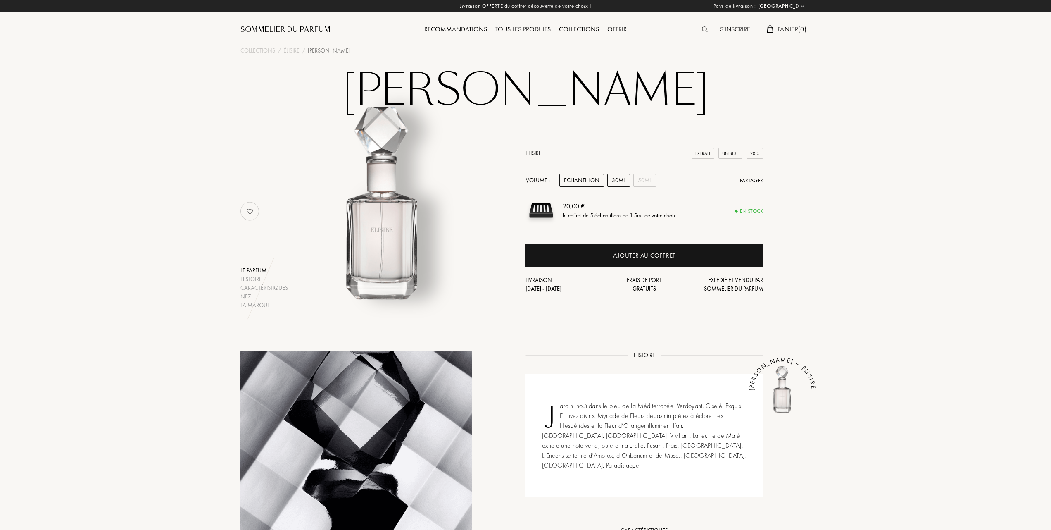
click at [618, 178] on div "30mL" at bounding box center [618, 180] width 23 height 13
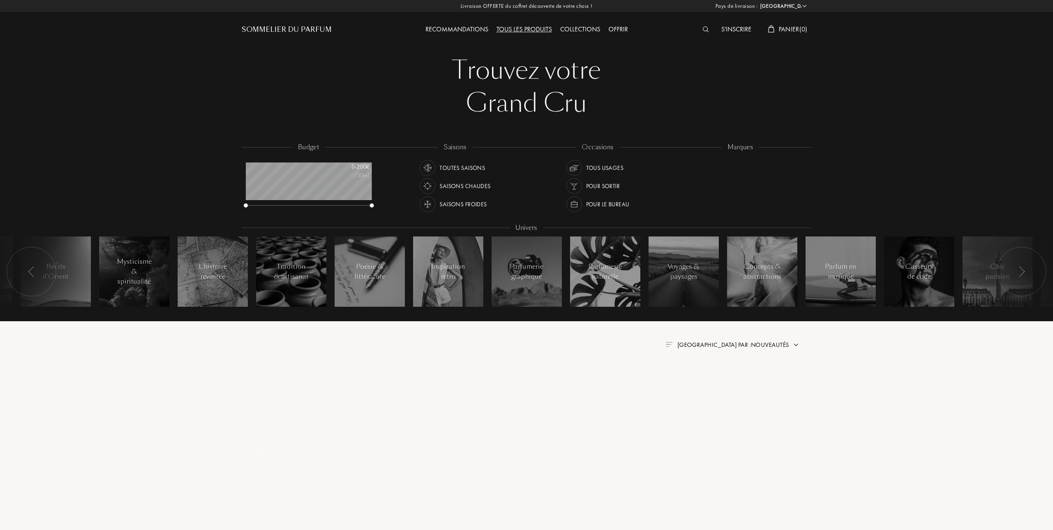
select select "FR"
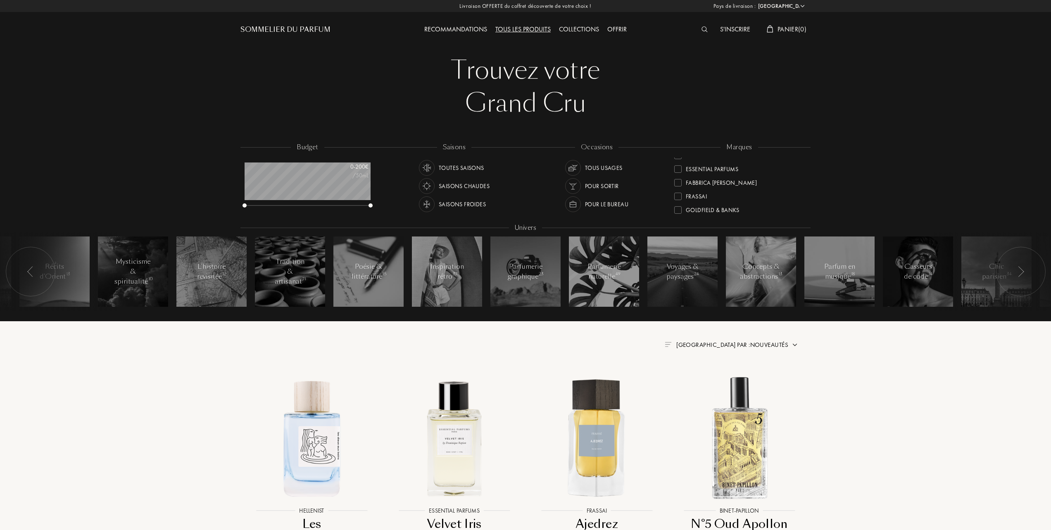
scroll to position [110, 0]
click at [677, 175] on div at bounding box center [677, 177] width 7 height 7
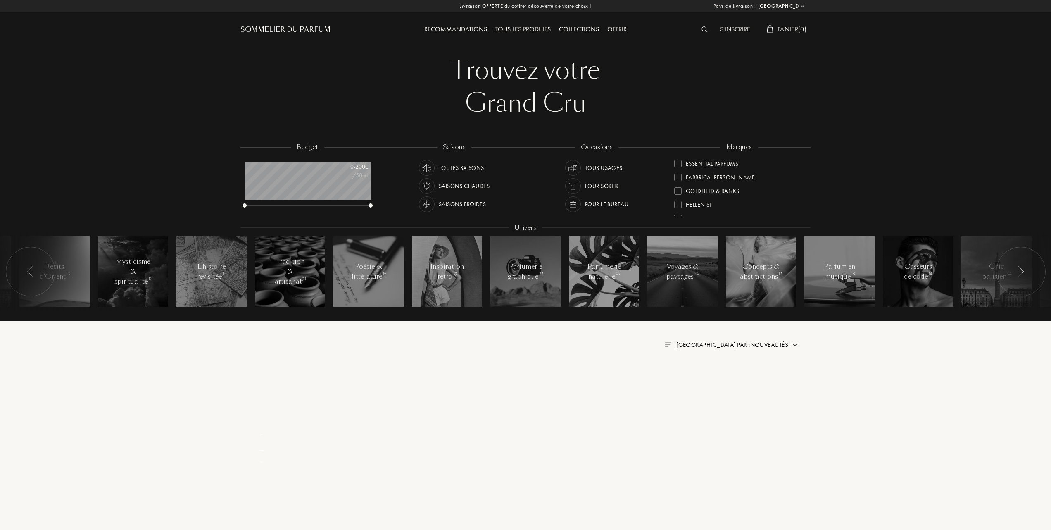
scroll to position [0, 0]
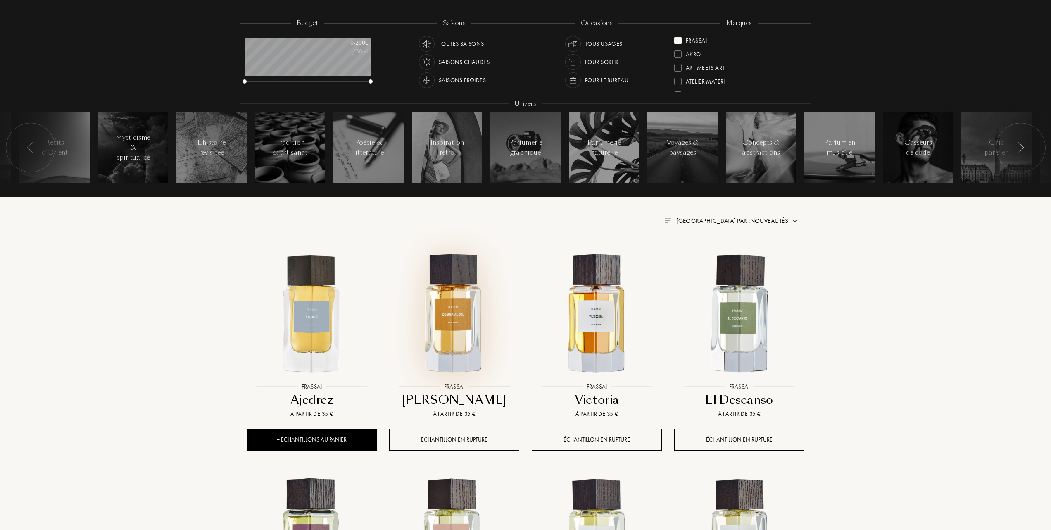
scroll to position [165, 0]
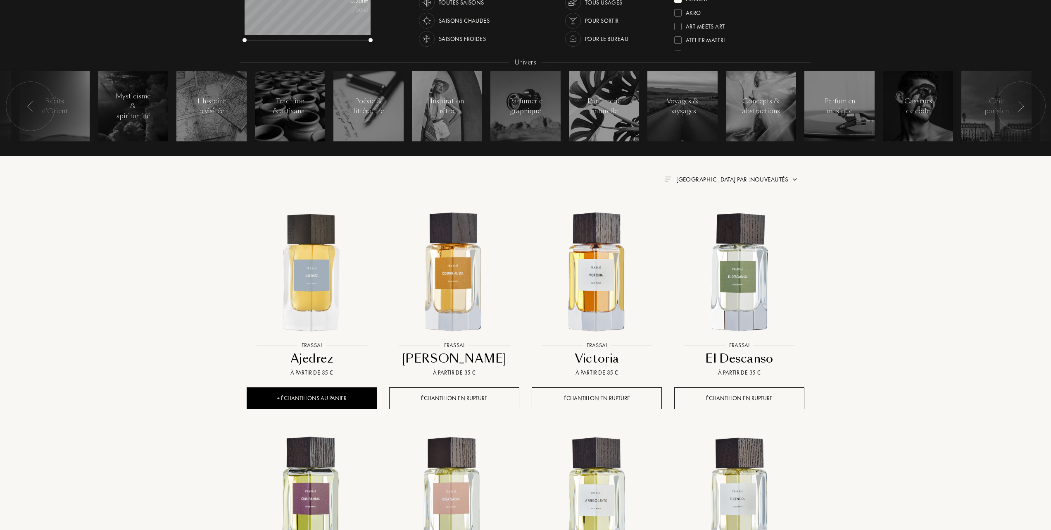
click at [737, 176] on span "Trier par : Nouveautés" at bounding box center [732, 179] width 112 height 8
click at [711, 213] on div at bounding box center [712, 215] width 6 height 6
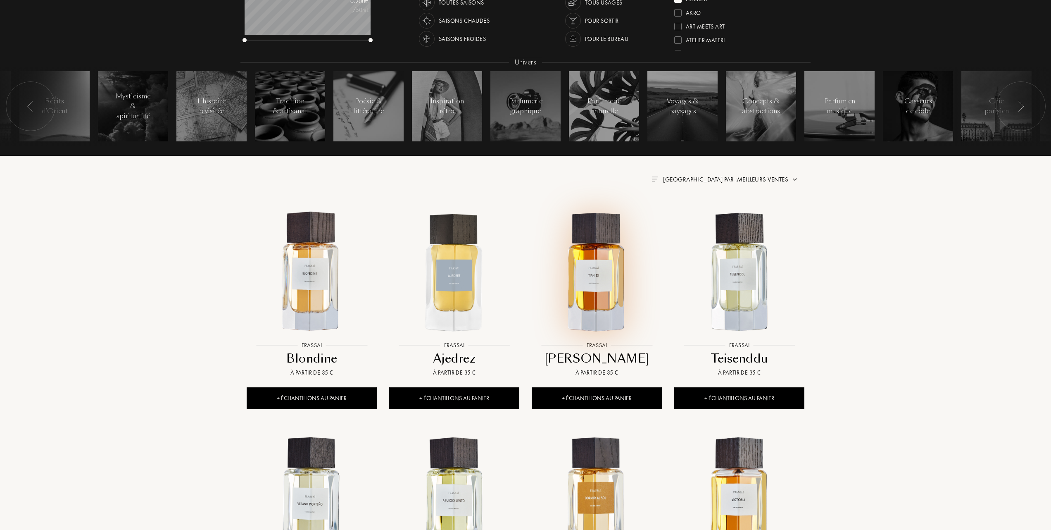
click at [587, 283] on img at bounding box center [597, 272] width 128 height 128
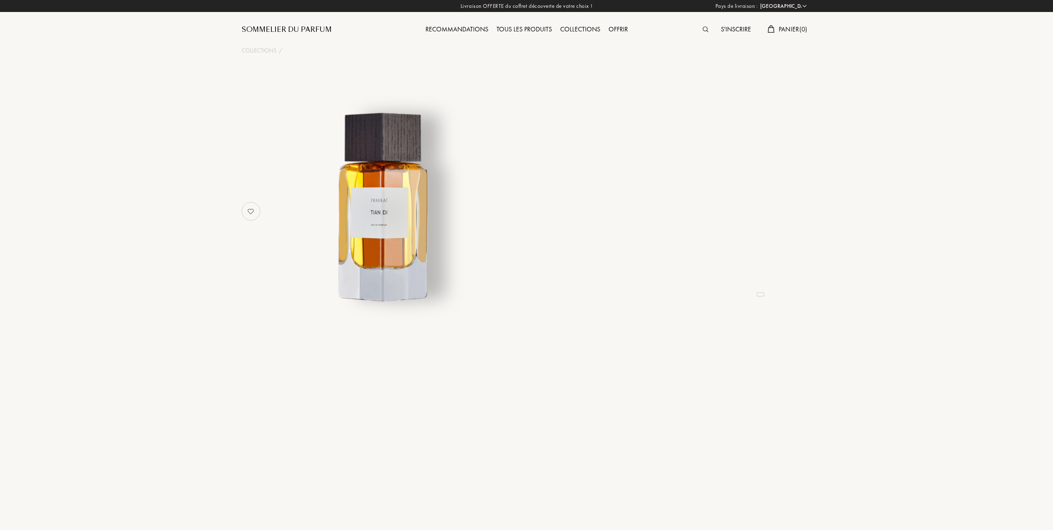
select select "FR"
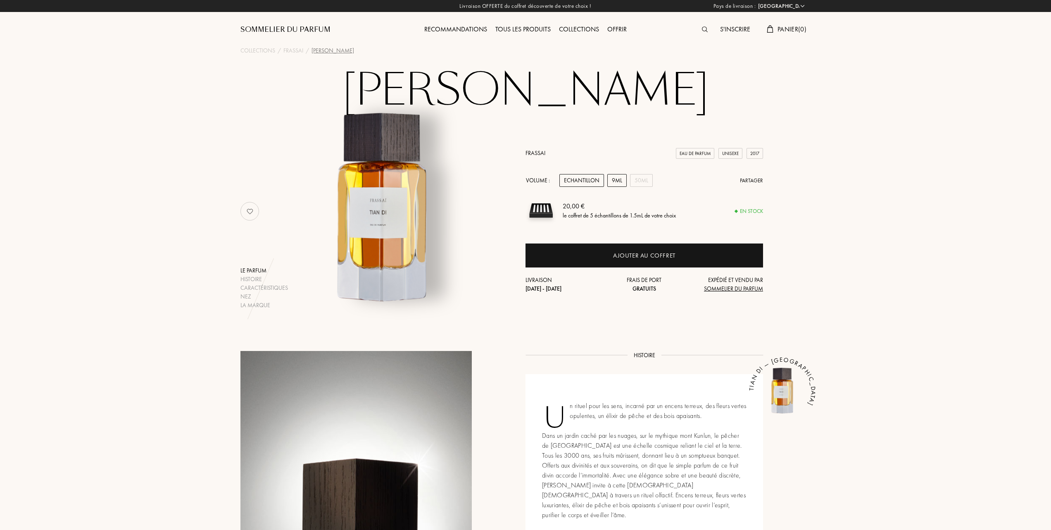
click at [618, 181] on div "9mL" at bounding box center [616, 180] width 19 height 13
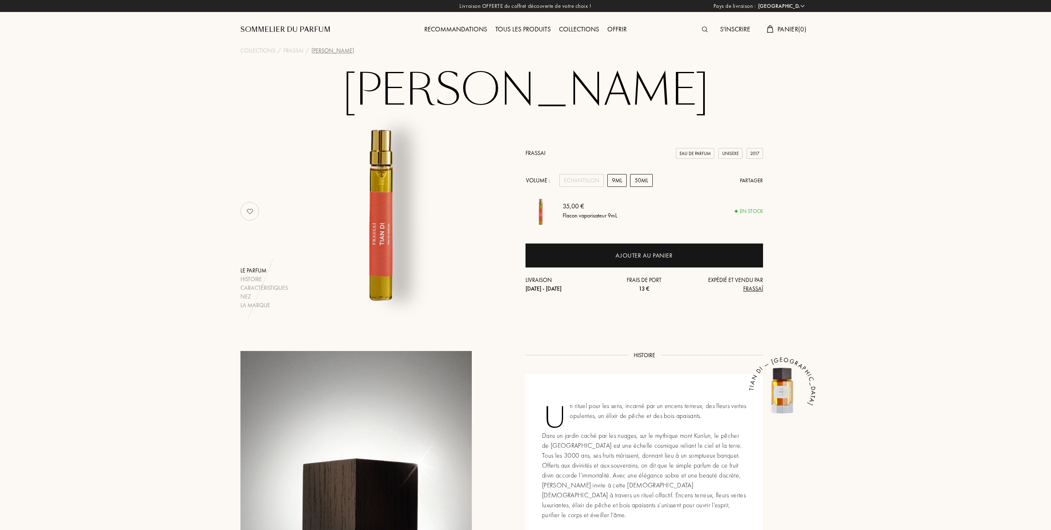
click at [643, 180] on div "50mL" at bounding box center [641, 180] width 23 height 13
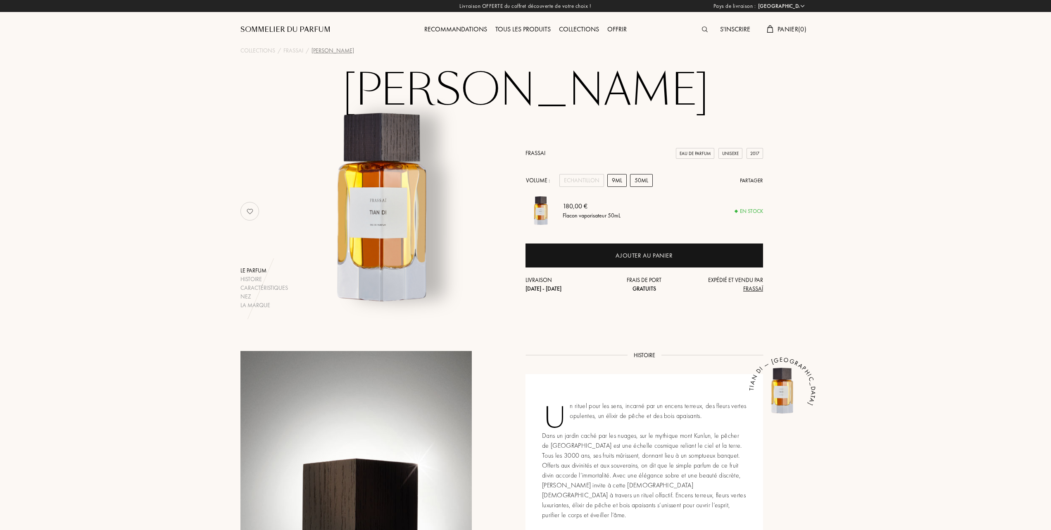
click at [615, 179] on div "9mL" at bounding box center [616, 180] width 19 height 13
